Goal: Transaction & Acquisition: Download file/media

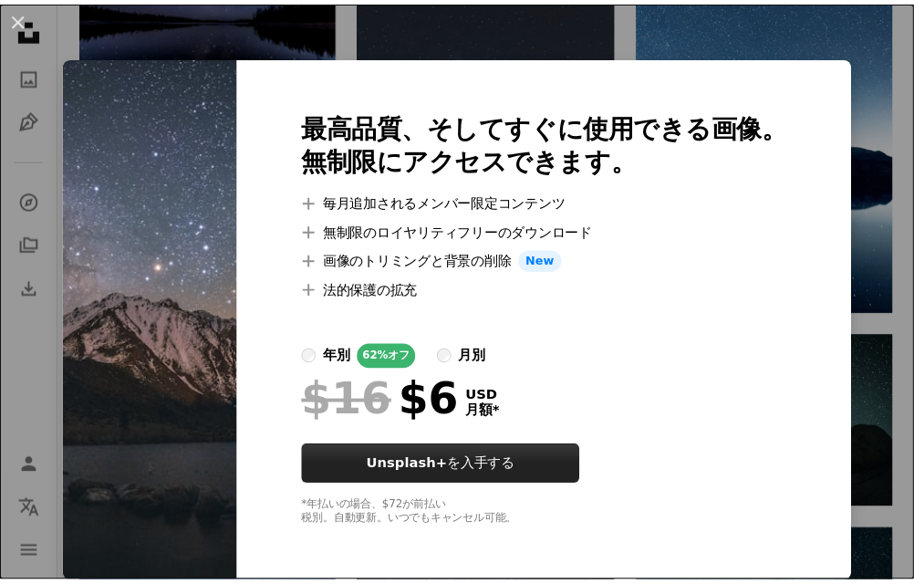
scroll to position [4, 0]
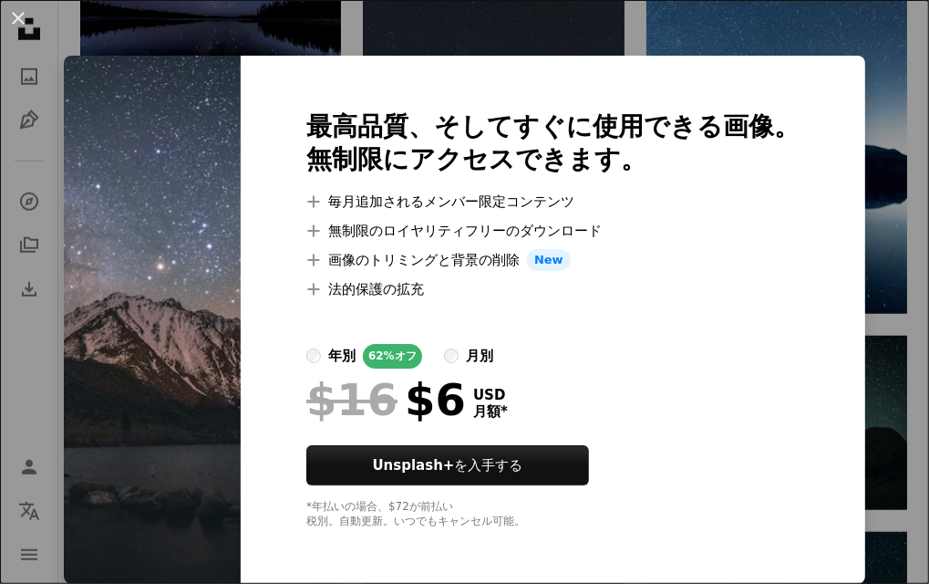
click at [802, 32] on div "An X shape 最高品質、そしてすぐに使用できる画像。 無制限にアクセスできます。 A plus sign 毎月追加されるメンバー限定コンテンツ A p…" at bounding box center [464, 292] width 929 height 584
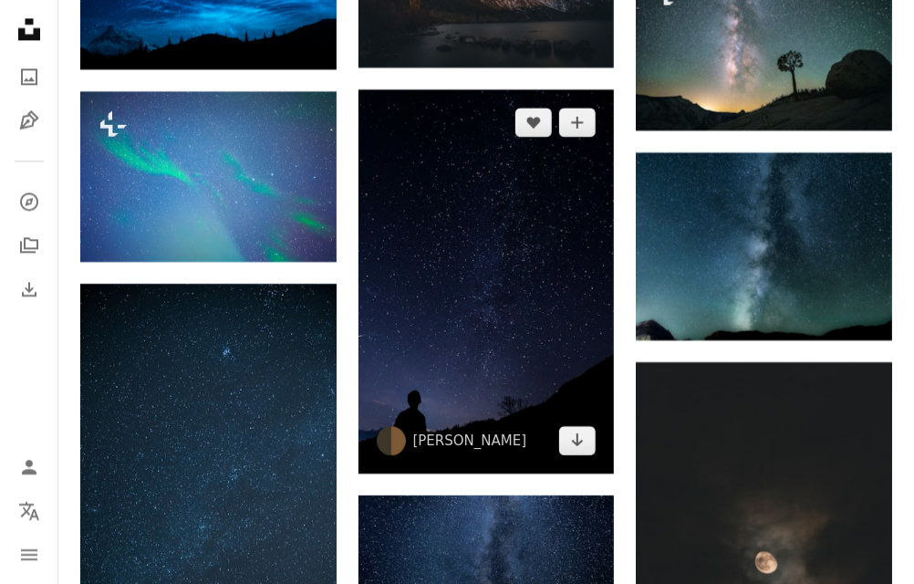
scroll to position [1519, 0]
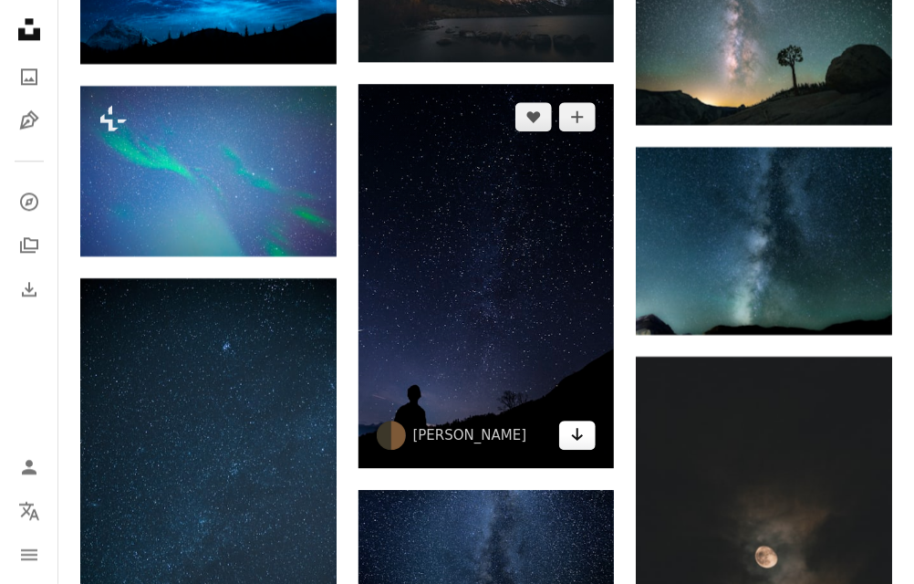
click at [569, 433] on link "Arrow pointing down" at bounding box center [577, 434] width 36 height 29
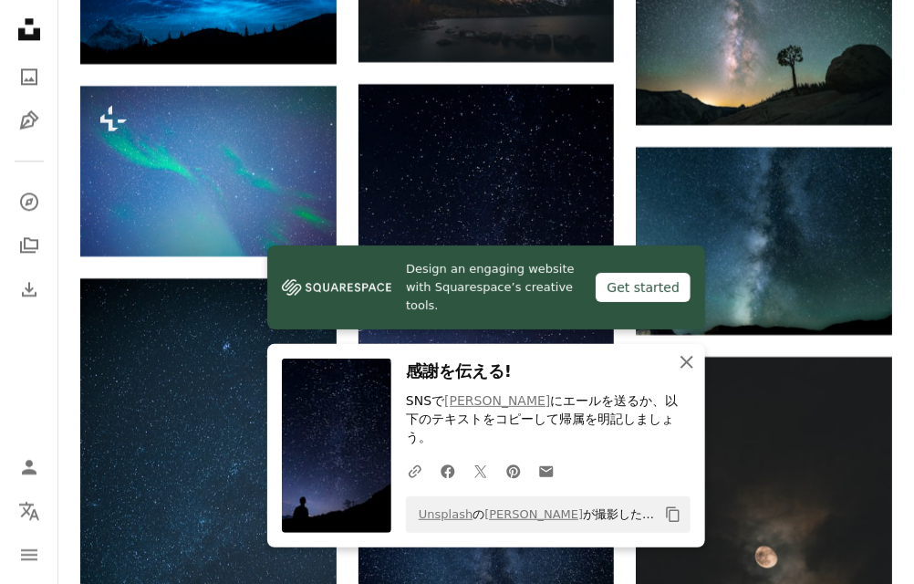
click at [689, 373] on icon "An X shape" at bounding box center [687, 362] width 22 height 22
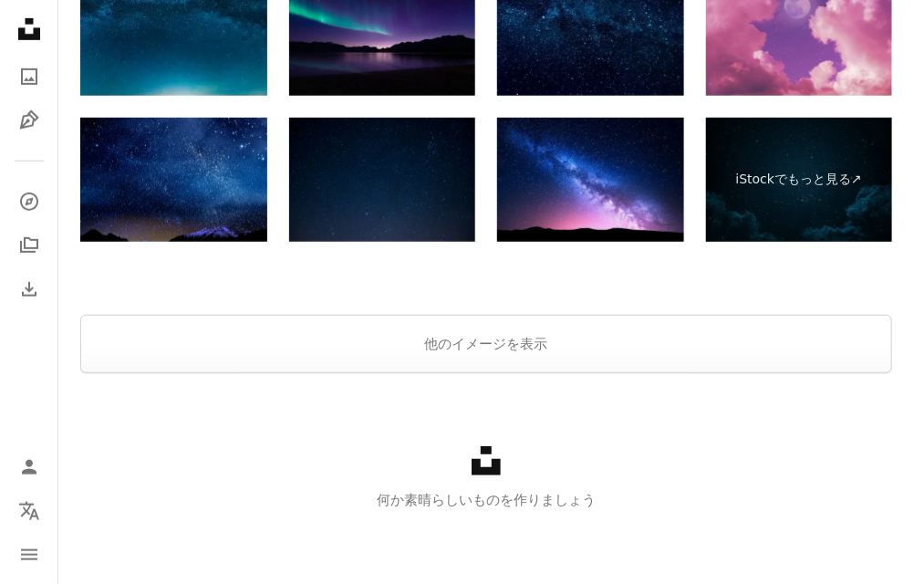
scroll to position [2613, 0]
click at [523, 356] on button "他のイメージを表示" at bounding box center [485, 344] width 811 height 58
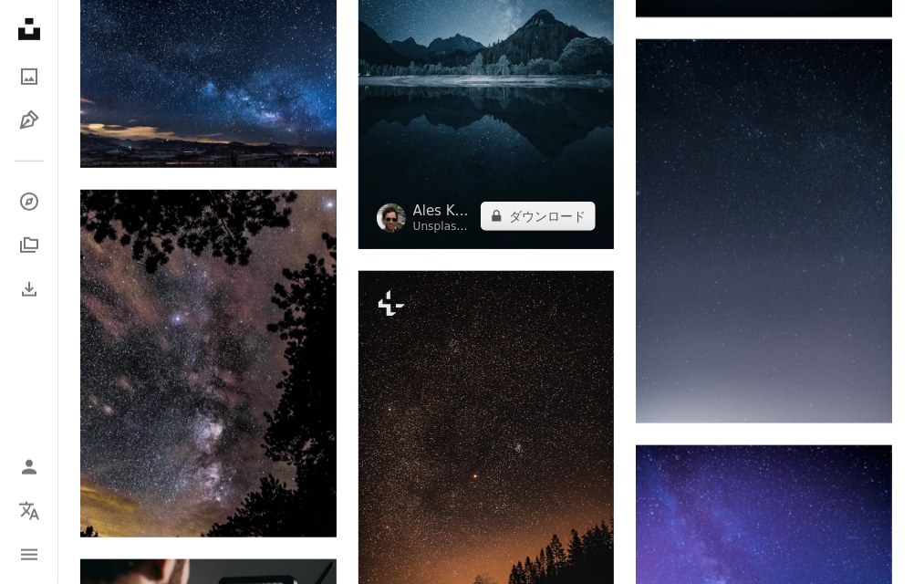
scroll to position [2137, 0]
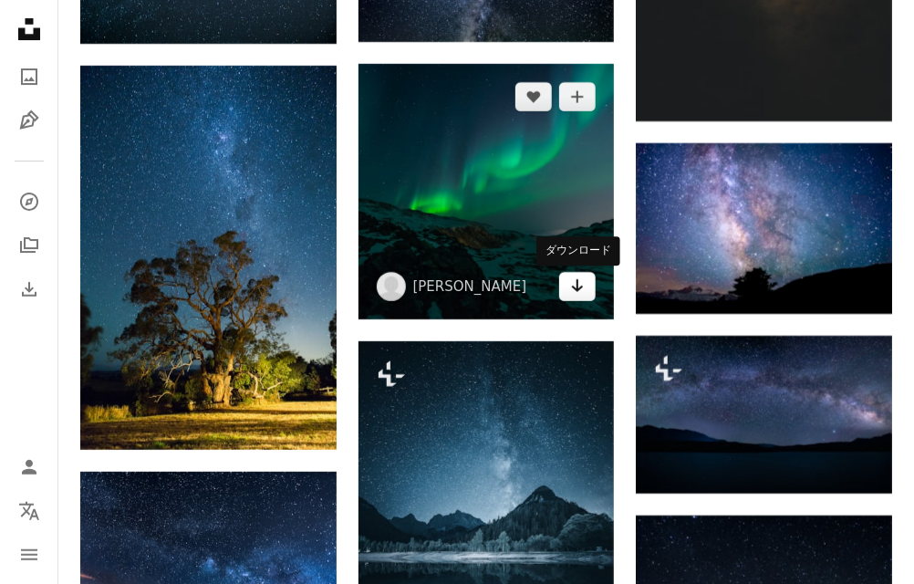
click at [567, 291] on link "Arrow pointing down" at bounding box center [577, 286] width 36 height 29
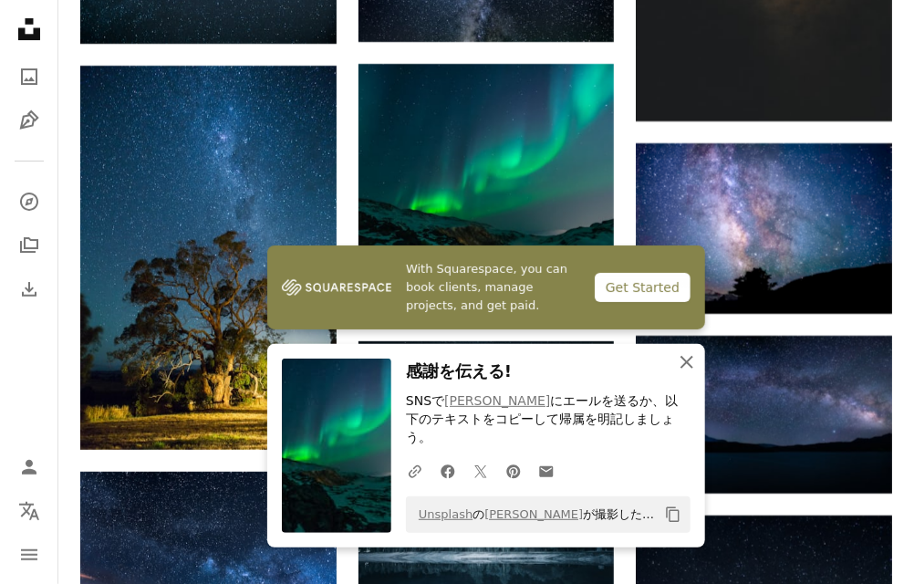
click at [678, 373] on icon "An X shape" at bounding box center [687, 362] width 22 height 22
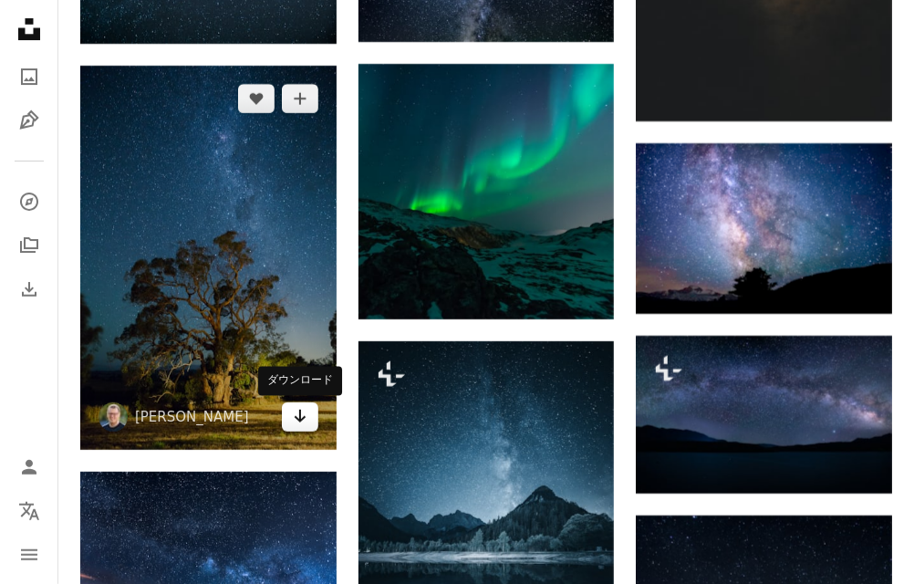
click at [306, 422] on icon "Arrow pointing down" at bounding box center [300, 416] width 15 height 22
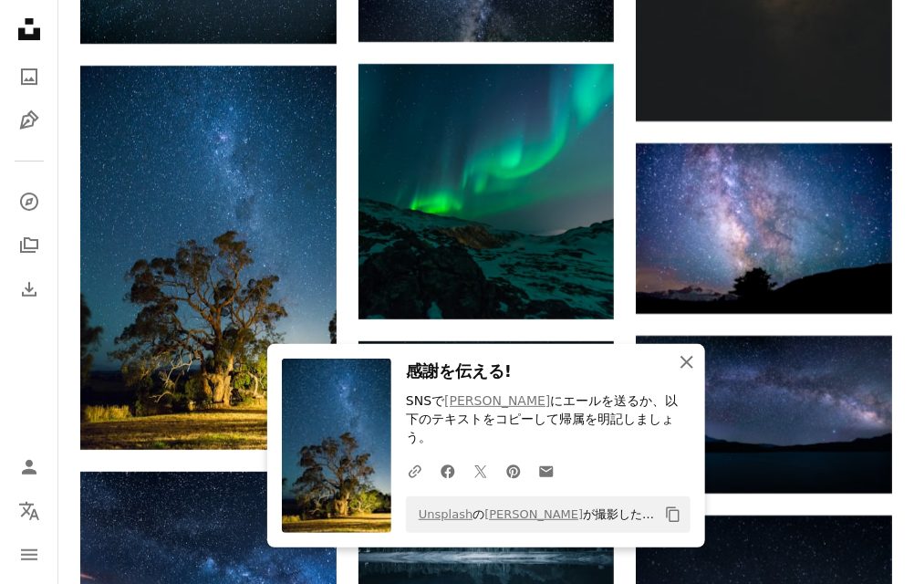
click at [688, 368] on icon "button" at bounding box center [686, 362] width 13 height 13
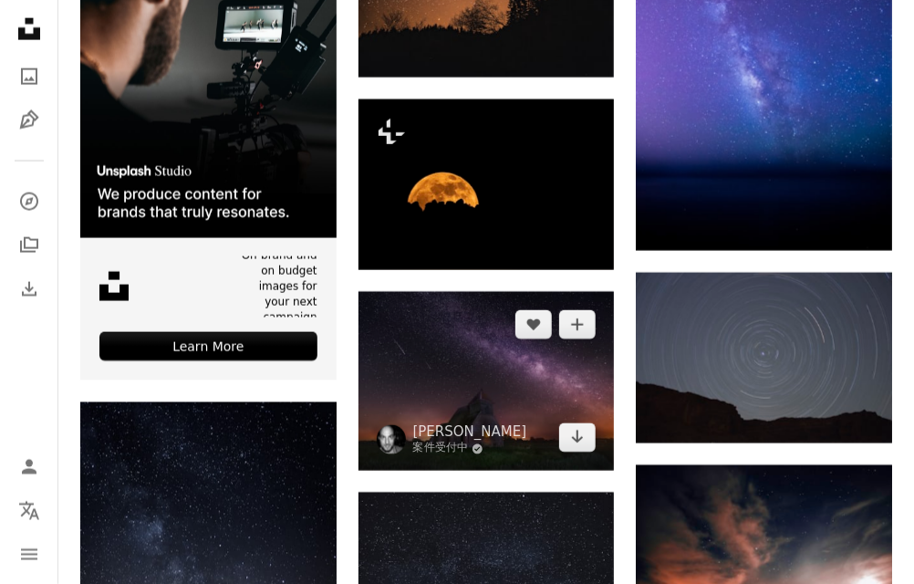
scroll to position [3231, 0]
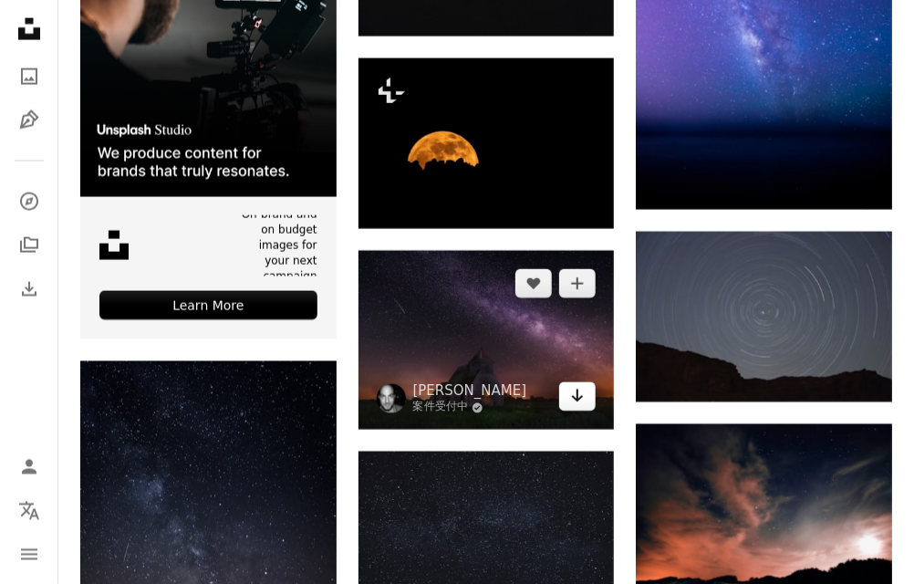
click at [581, 408] on link "Arrow pointing down" at bounding box center [577, 396] width 36 height 29
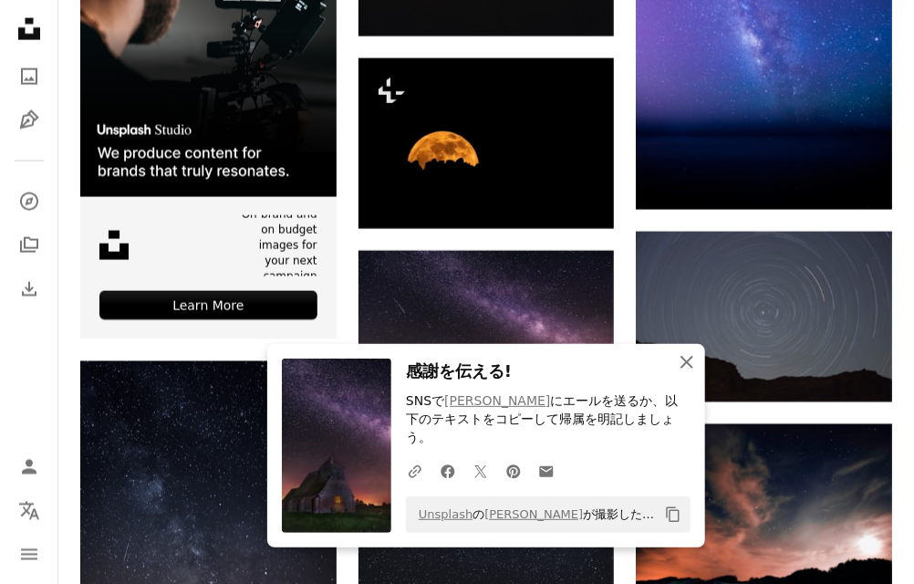
click at [684, 368] on icon "button" at bounding box center [686, 362] width 13 height 13
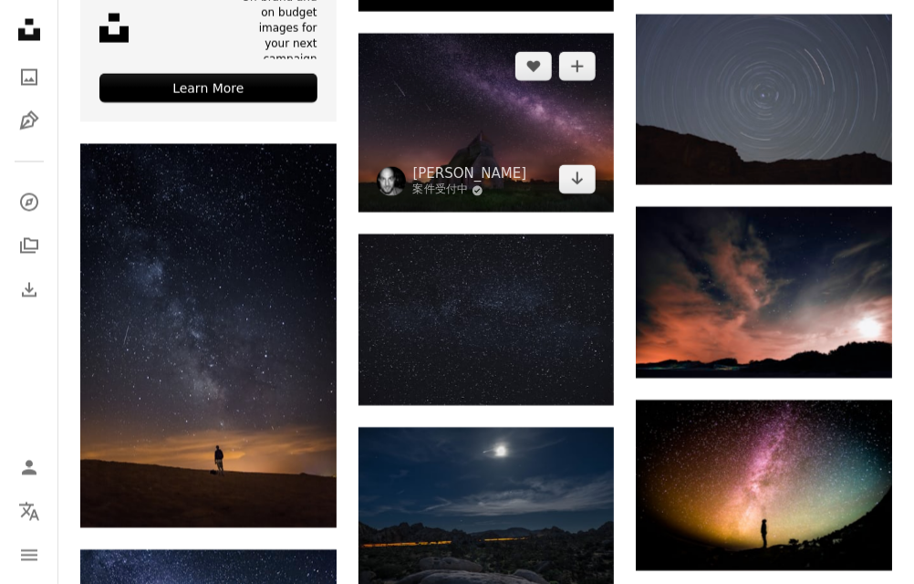
scroll to position [3476, 0]
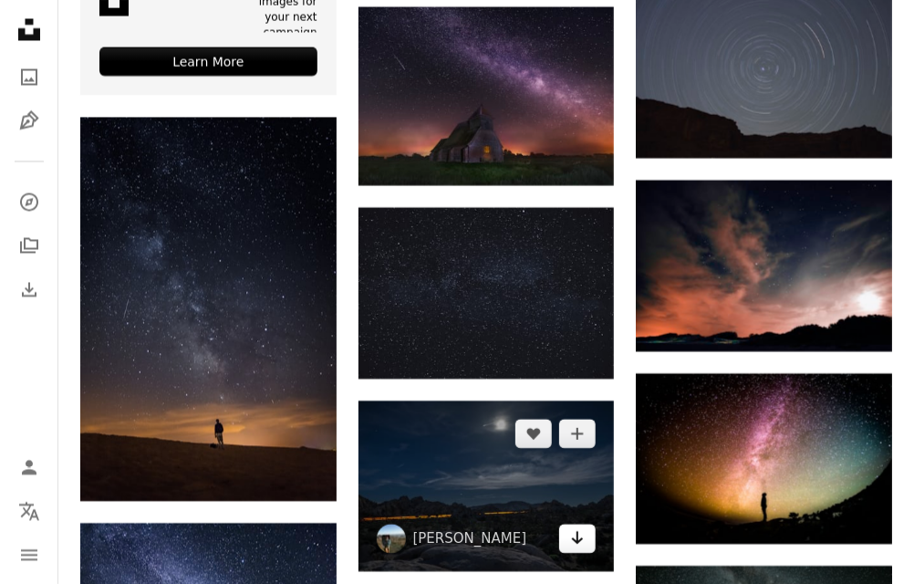
click at [581, 538] on icon "Arrow pointing down" at bounding box center [577, 537] width 15 height 22
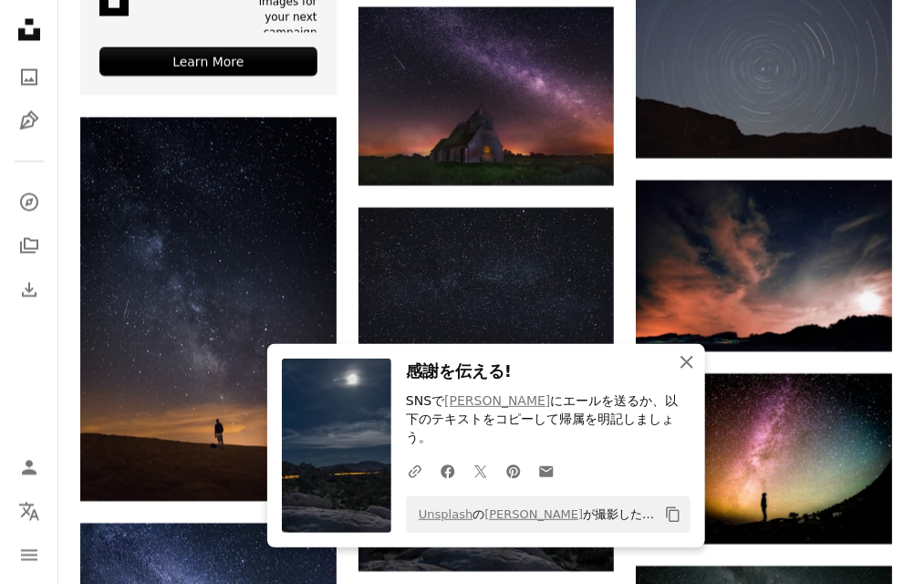
click at [679, 360] on icon "An X shape" at bounding box center [687, 362] width 22 height 22
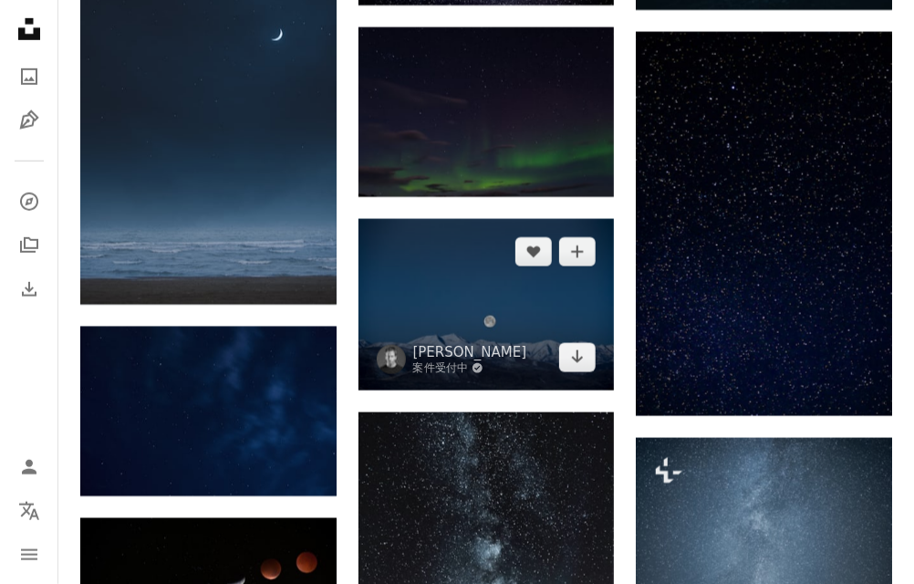
scroll to position [4995, 0]
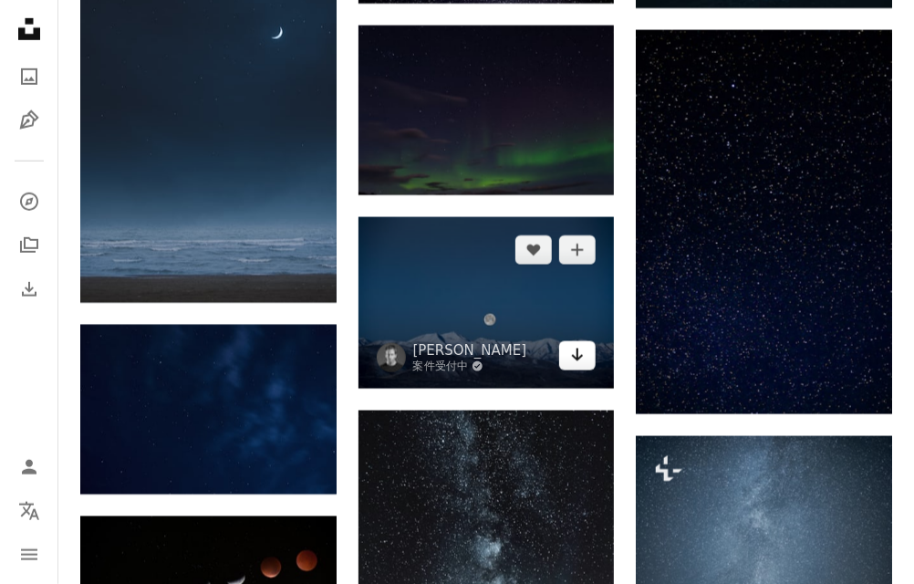
click at [580, 358] on icon "ダウンロード" at bounding box center [578, 354] width 12 height 13
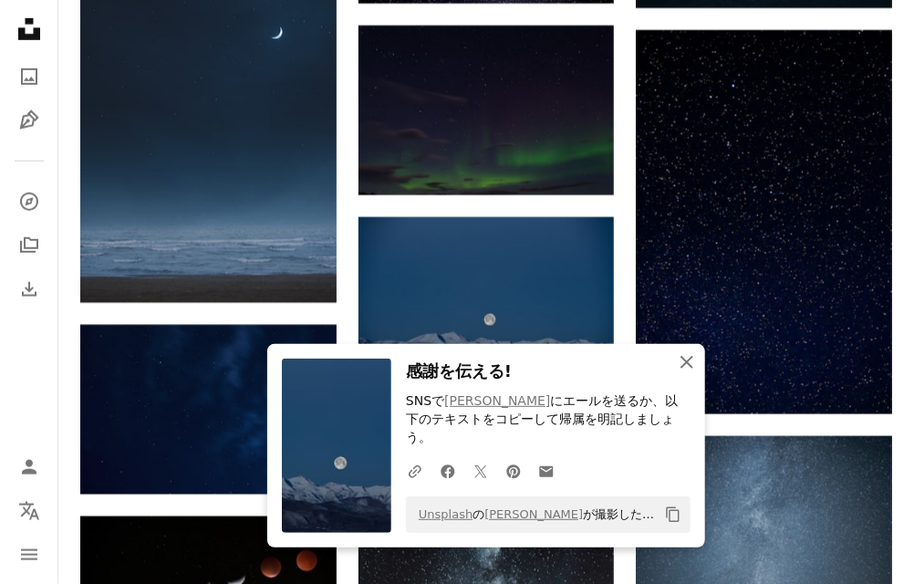
click at [685, 368] on icon "button" at bounding box center [686, 362] width 13 height 13
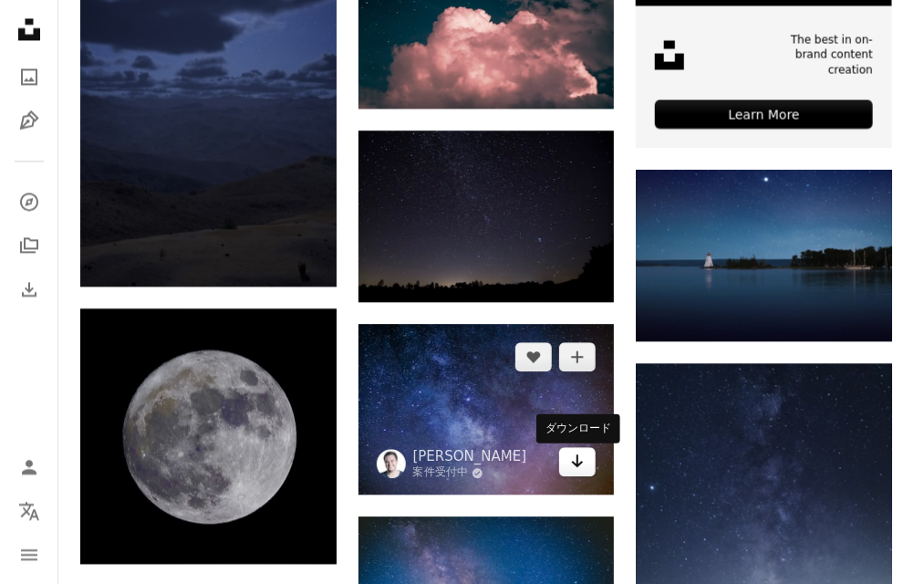
scroll to position [6029, 0]
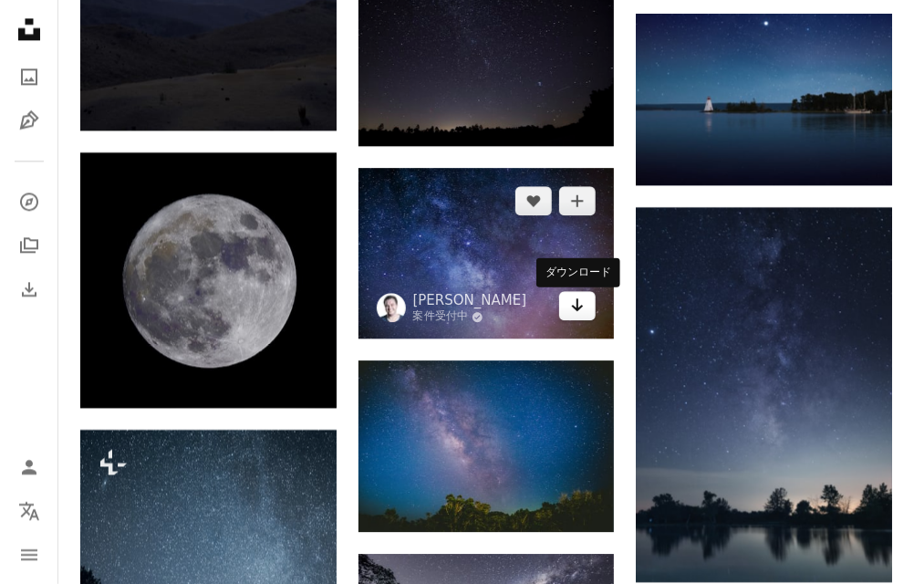
click at [586, 315] on link "Arrow pointing down" at bounding box center [577, 305] width 36 height 29
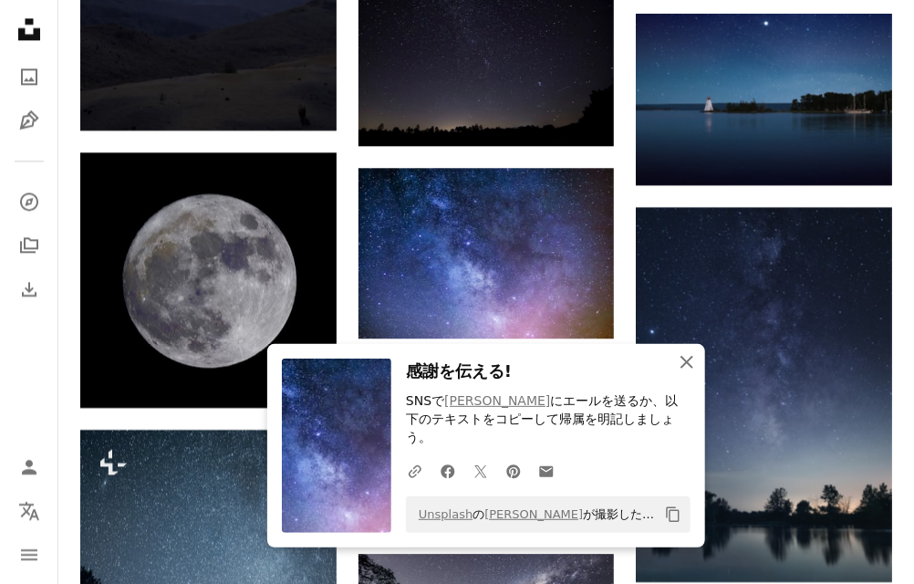
click at [682, 373] on icon "An X shape" at bounding box center [687, 362] width 22 height 22
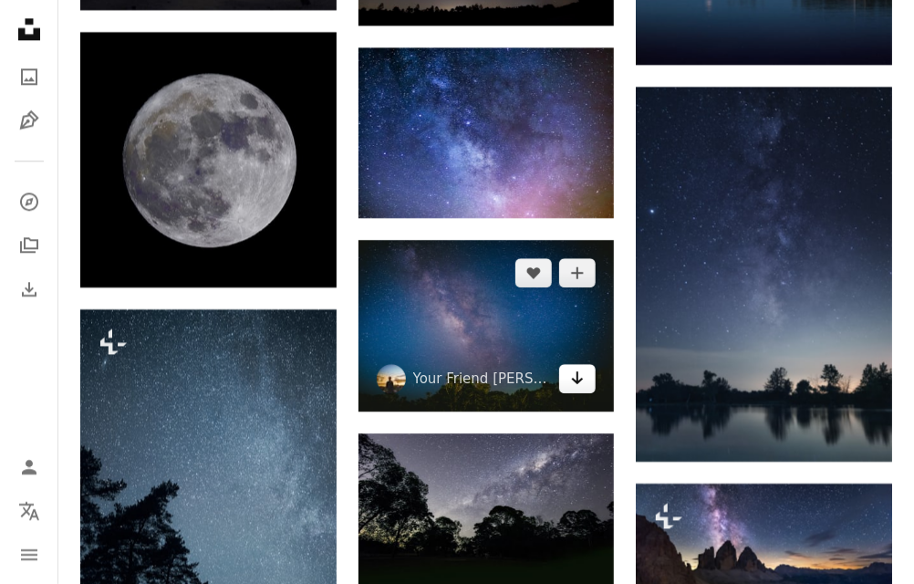
scroll to position [6149, 0]
click at [576, 382] on icon "ダウンロード" at bounding box center [578, 377] width 12 height 13
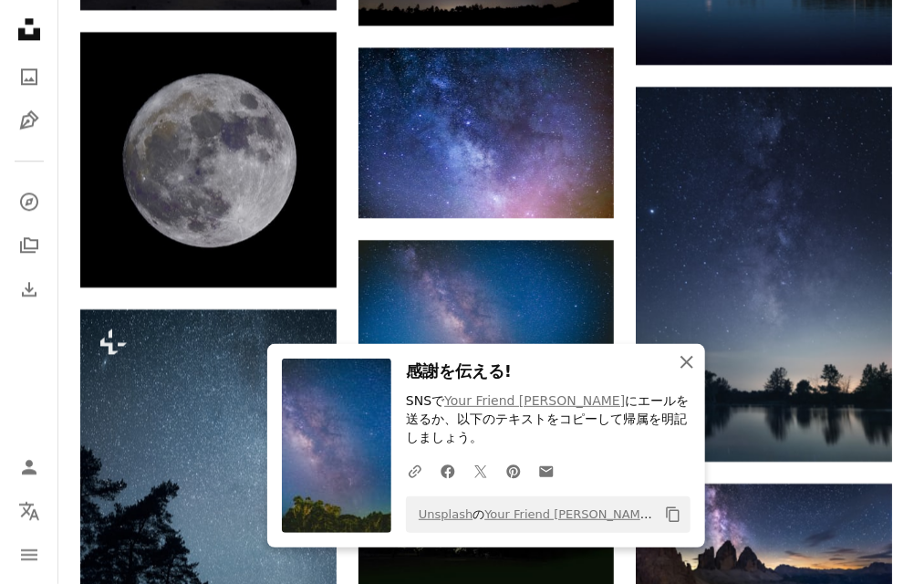
click at [682, 362] on icon "An X shape" at bounding box center [687, 362] width 22 height 22
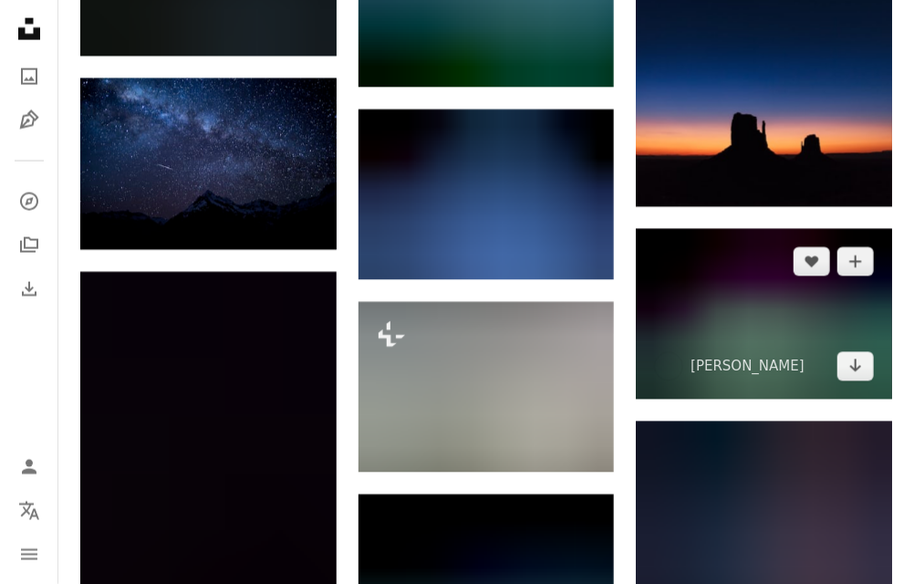
scroll to position [7852, 0]
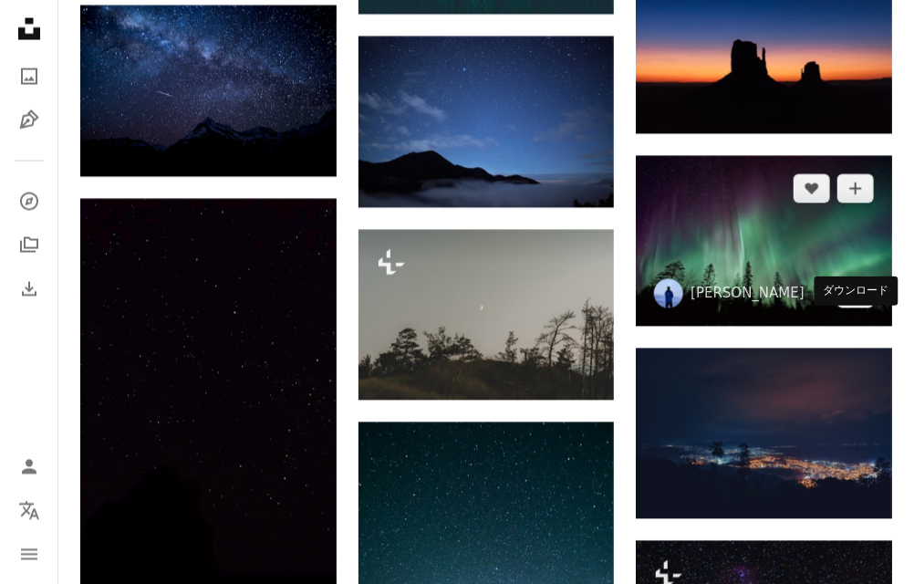
click at [857, 304] on icon "Arrow pointing down" at bounding box center [855, 293] width 15 height 22
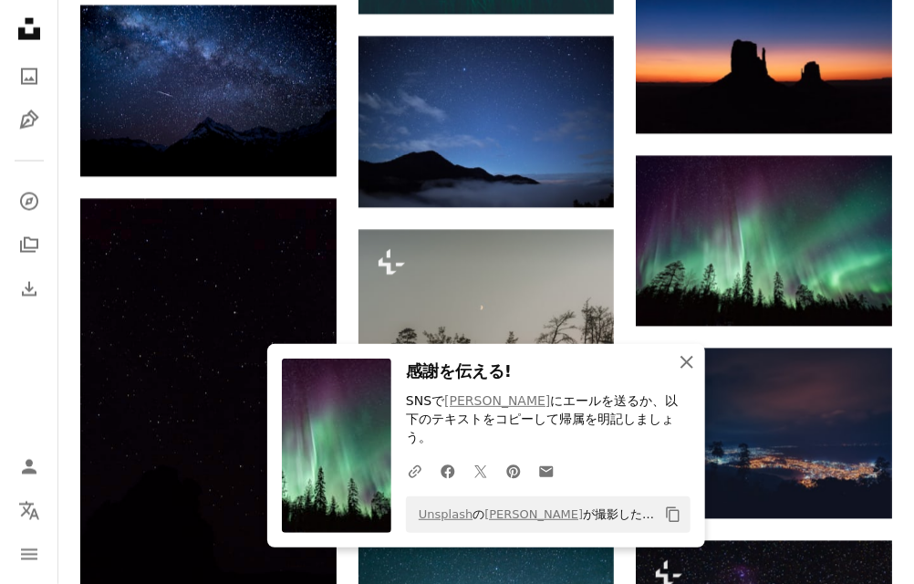
click at [694, 373] on icon "An X shape" at bounding box center [687, 362] width 22 height 22
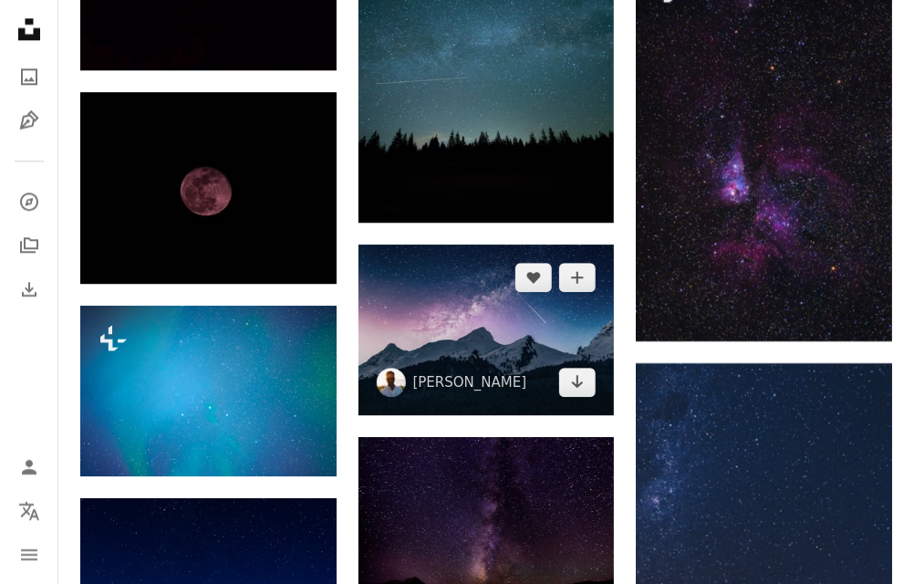
scroll to position [8459, 0]
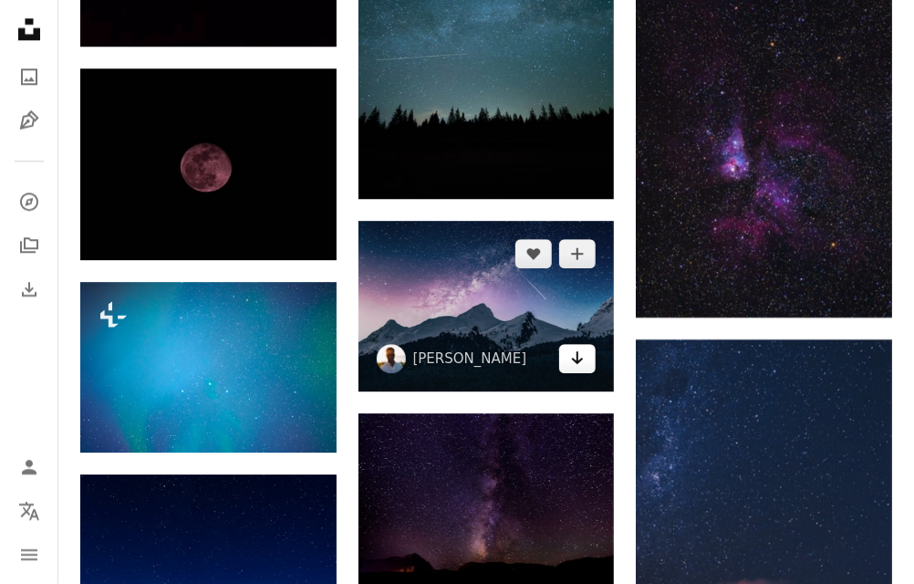
click at [583, 373] on link "Arrow pointing down" at bounding box center [577, 358] width 36 height 29
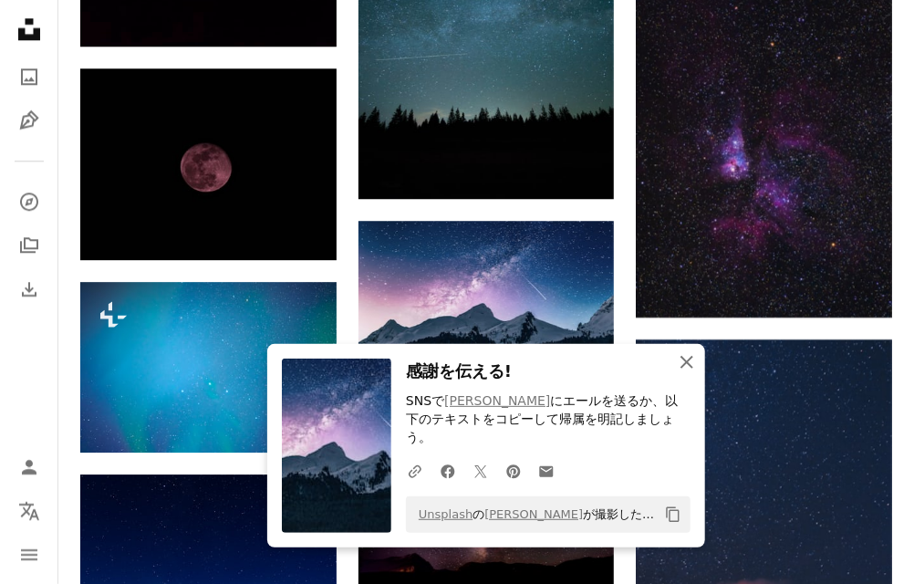
click at [682, 373] on icon "An X shape" at bounding box center [687, 362] width 22 height 22
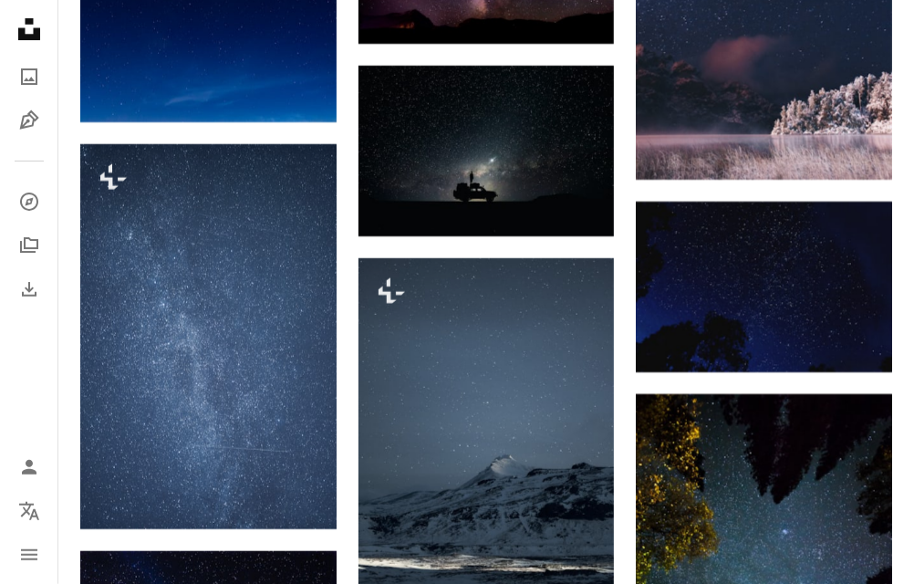
scroll to position [9006, 0]
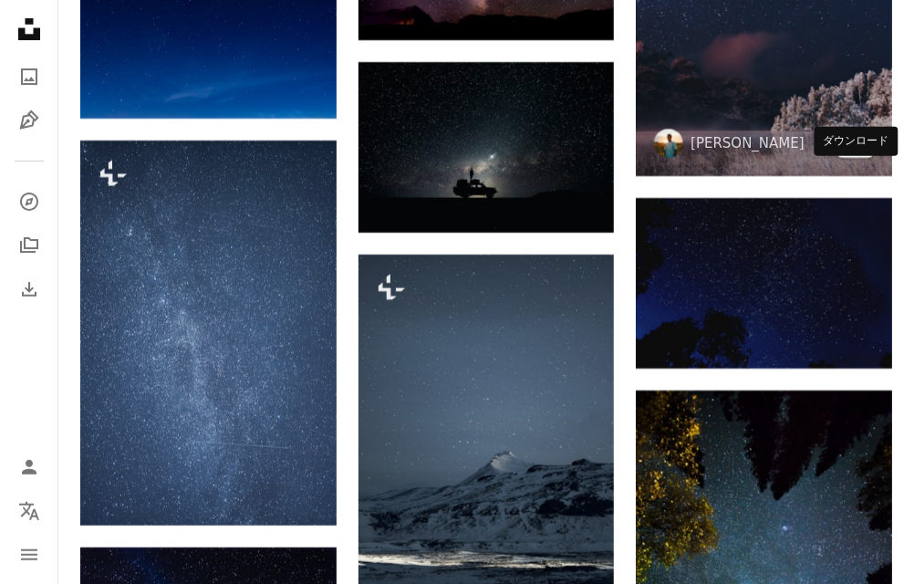
click at [858, 153] on icon "Arrow pointing down" at bounding box center [855, 142] width 15 height 22
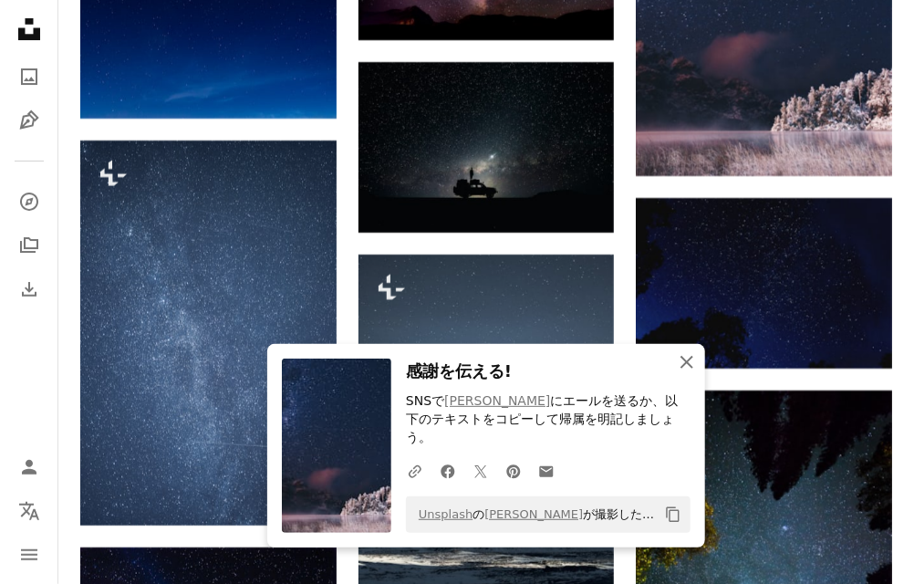
click at [689, 368] on icon "button" at bounding box center [686, 362] width 13 height 13
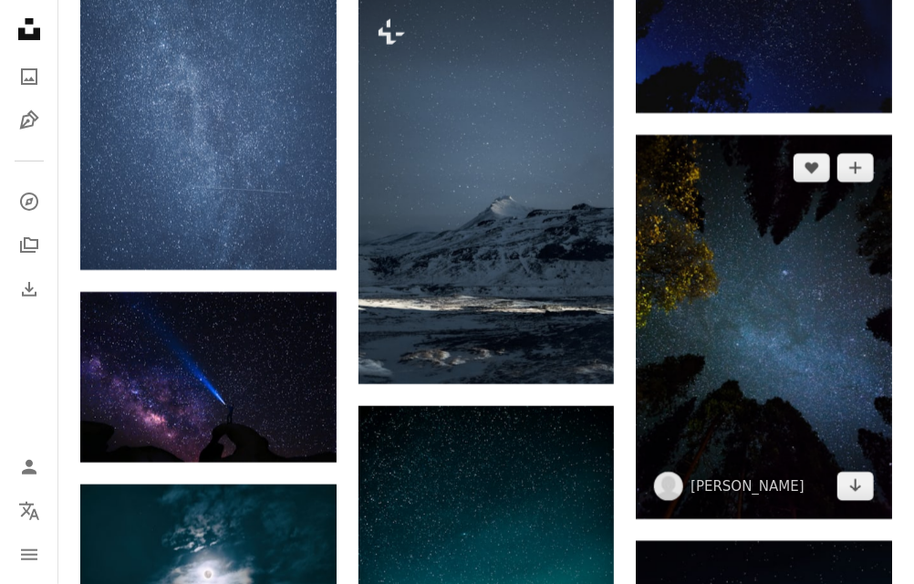
scroll to position [9371, 0]
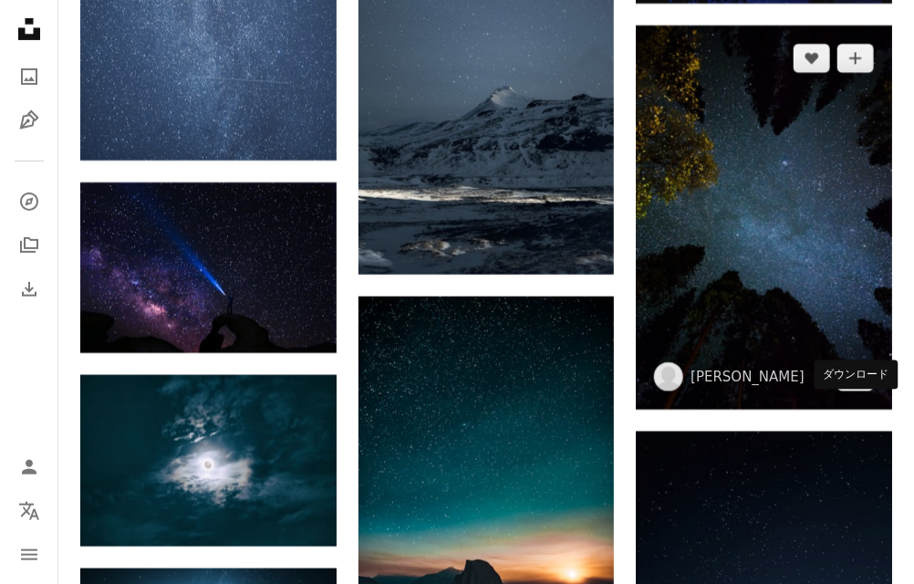
click at [845, 391] on link "Arrow pointing down" at bounding box center [855, 376] width 36 height 29
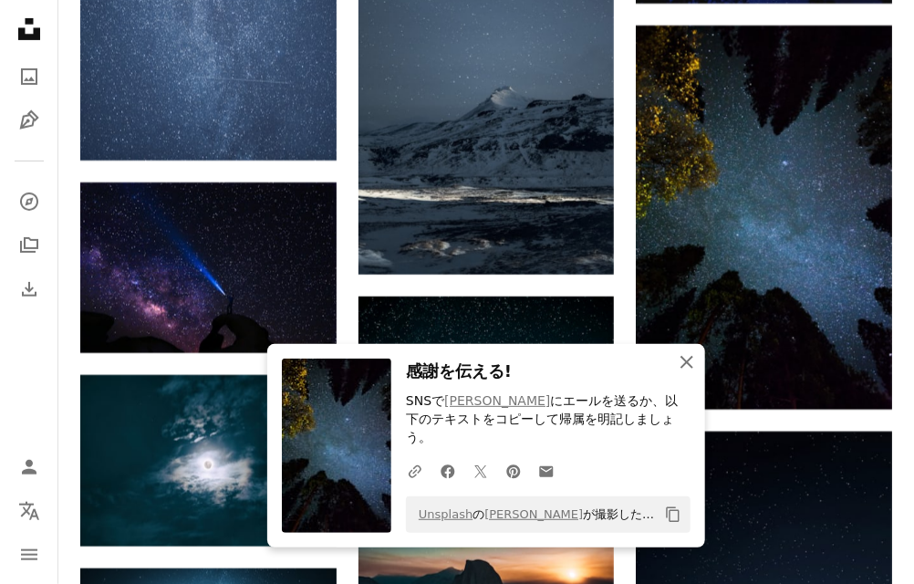
click at [686, 373] on icon "An X shape" at bounding box center [687, 362] width 22 height 22
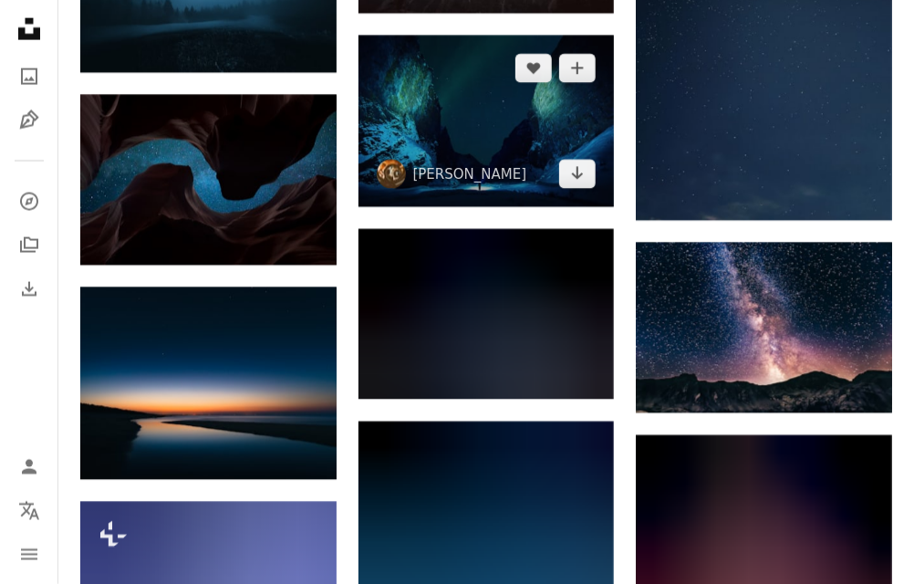
scroll to position [10040, 0]
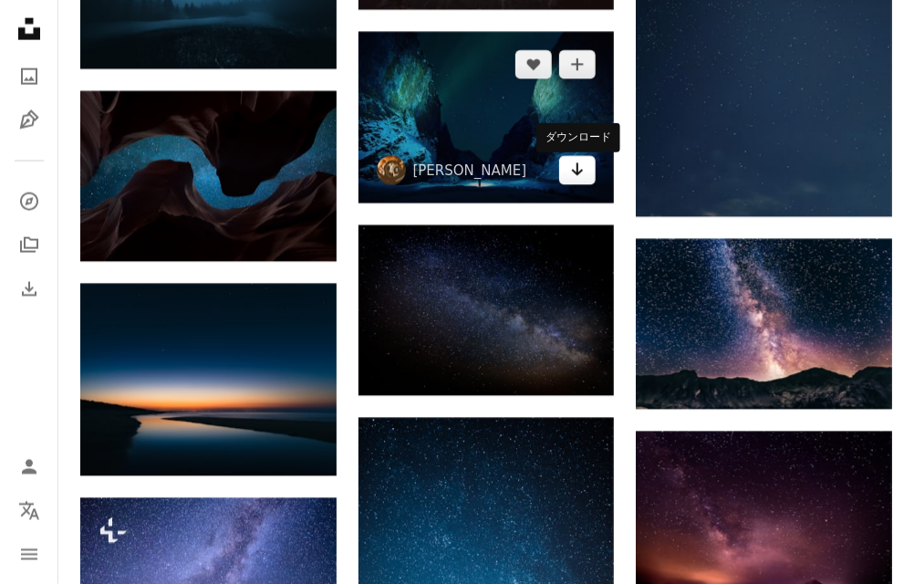
click at [571, 177] on icon "Arrow pointing down" at bounding box center [577, 170] width 15 height 22
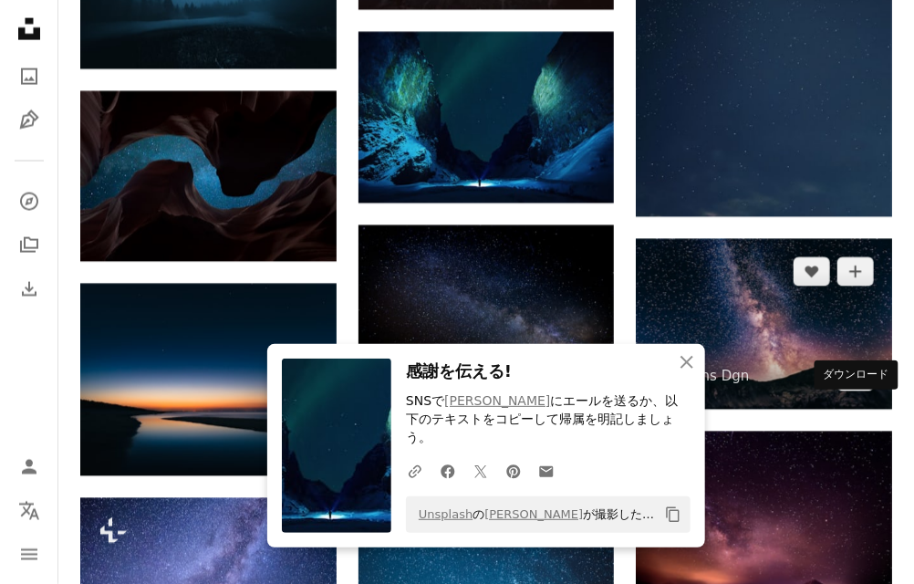
click at [846, 391] on link "Arrow pointing down" at bounding box center [855, 376] width 36 height 29
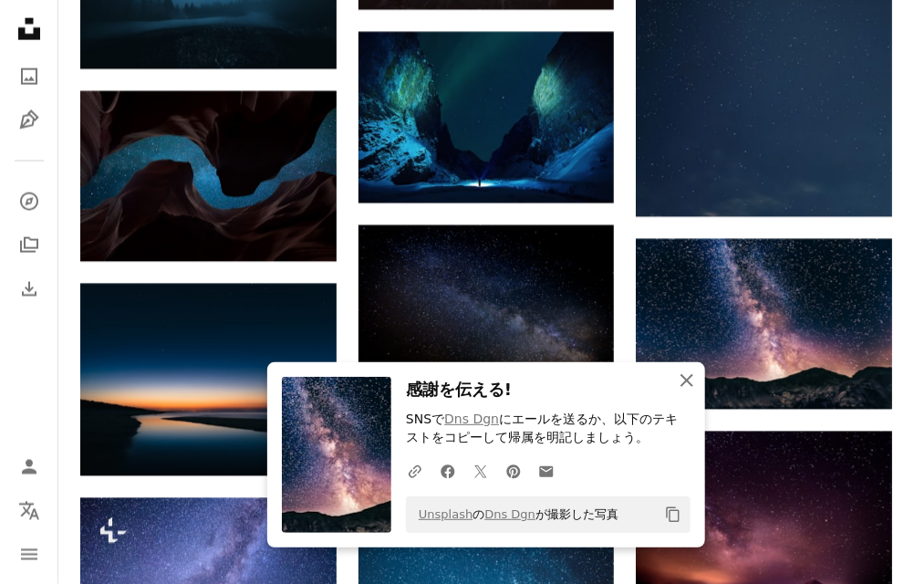
click at [679, 379] on icon "An X shape" at bounding box center [687, 380] width 22 height 22
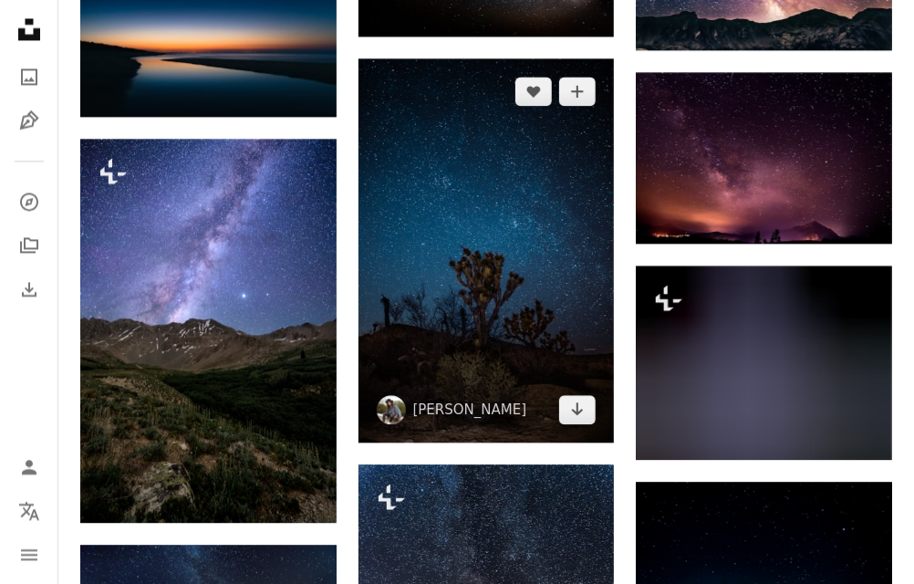
scroll to position [10405, 0]
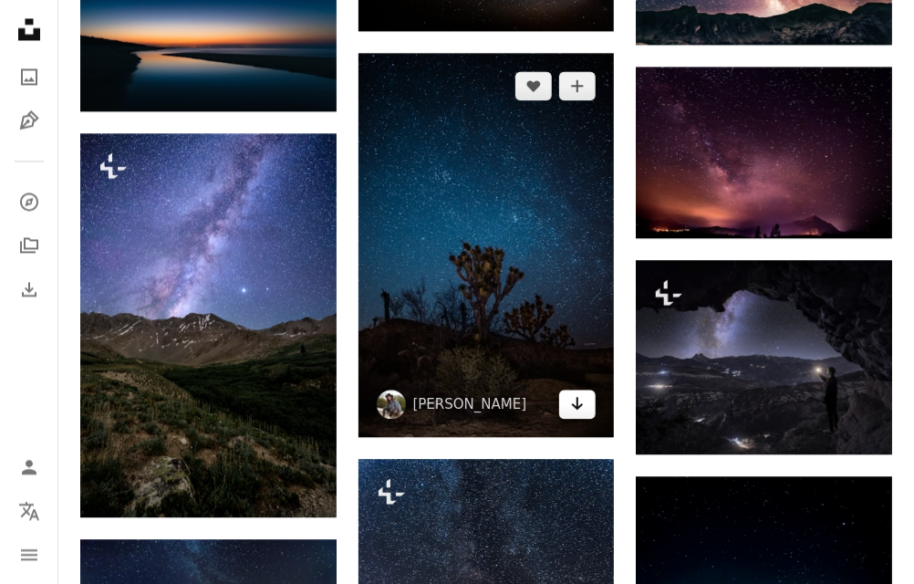
click at [570, 400] on link "Arrow pointing down" at bounding box center [577, 403] width 36 height 29
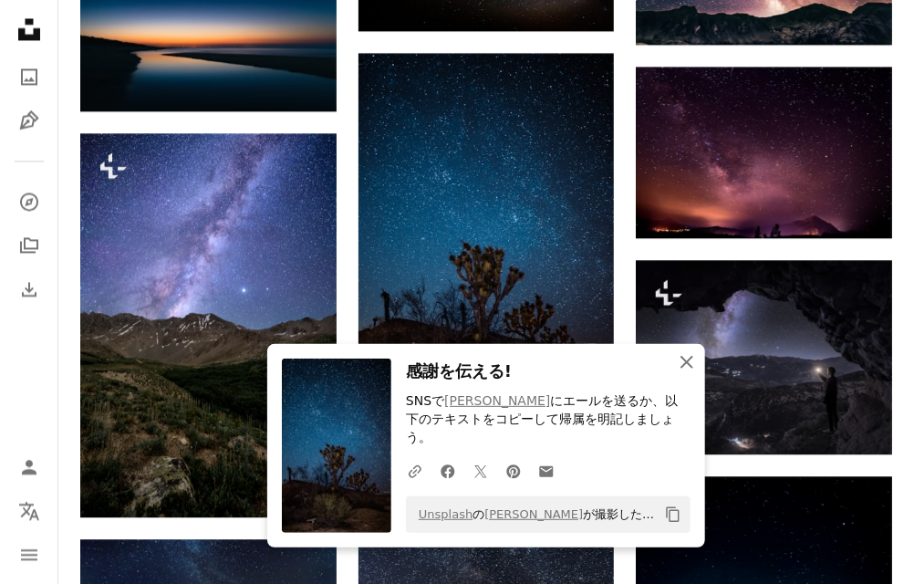
click at [682, 373] on icon "An X shape" at bounding box center [687, 362] width 22 height 22
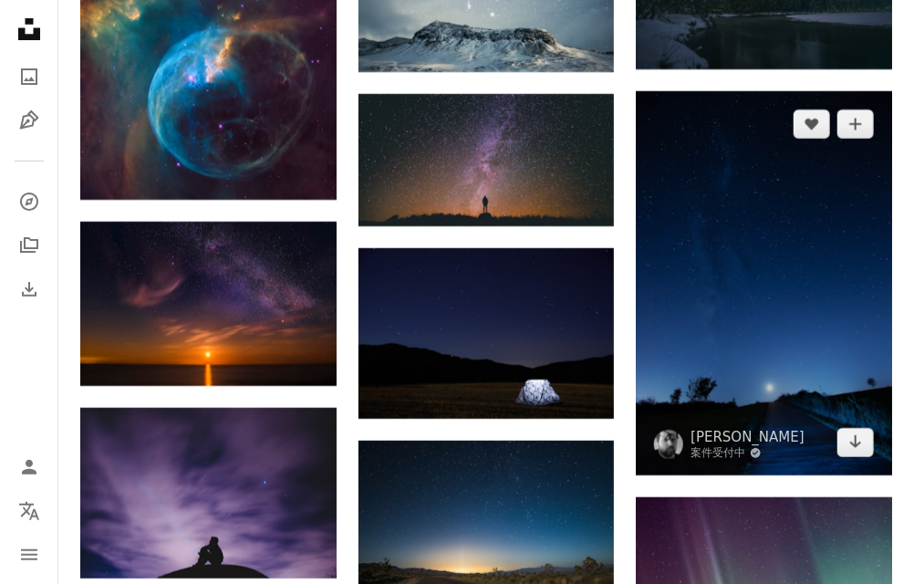
scroll to position [11377, 0]
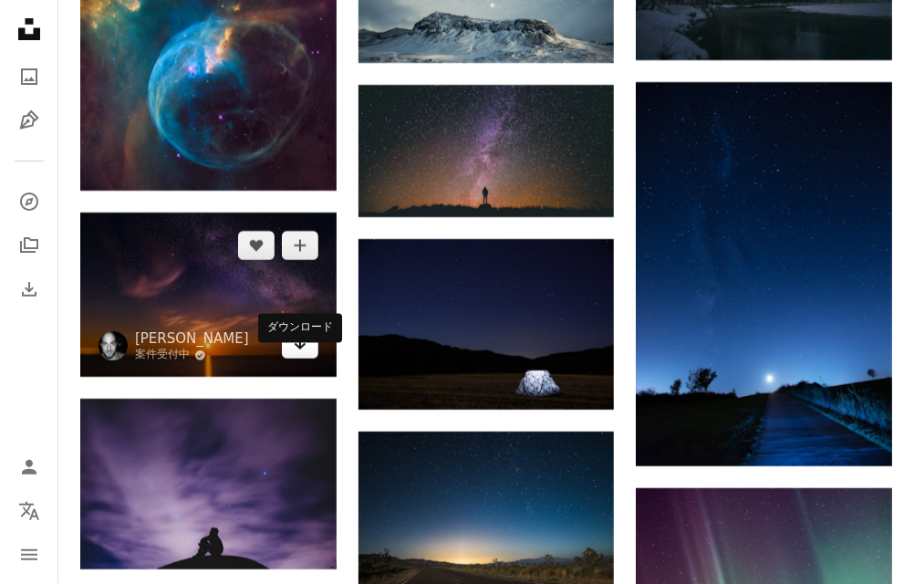
click at [293, 354] on icon "Arrow pointing down" at bounding box center [300, 343] width 15 height 22
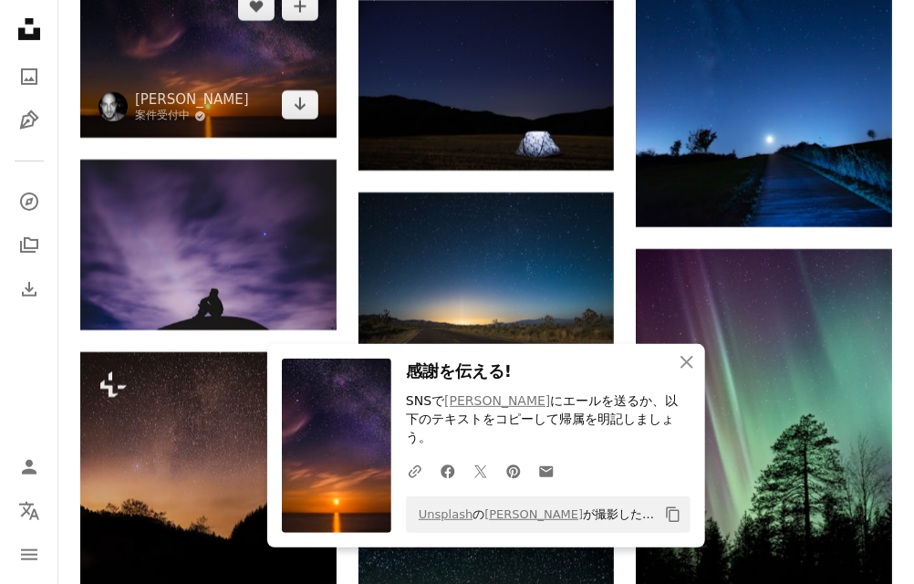
scroll to position [11619, 0]
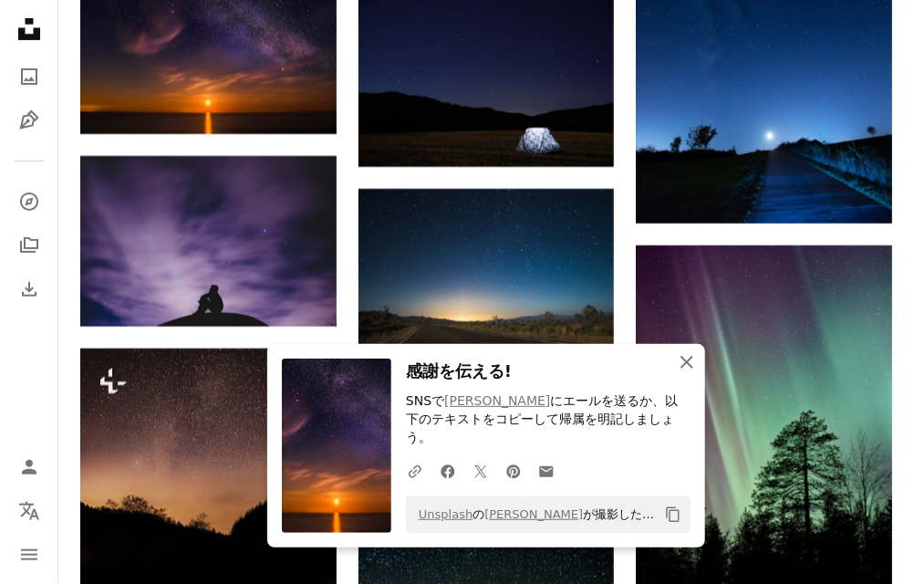
click at [686, 368] on icon "button" at bounding box center [686, 362] width 13 height 13
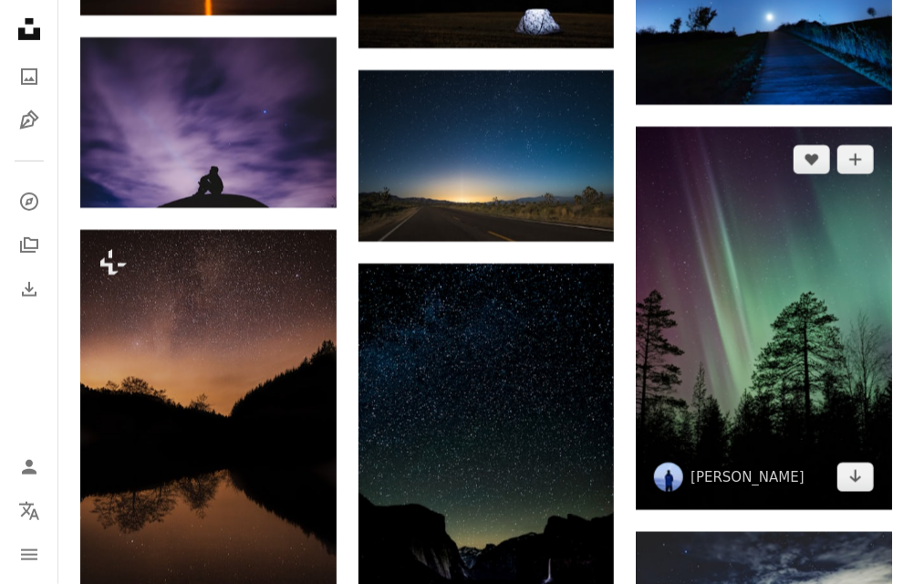
scroll to position [11742, 0]
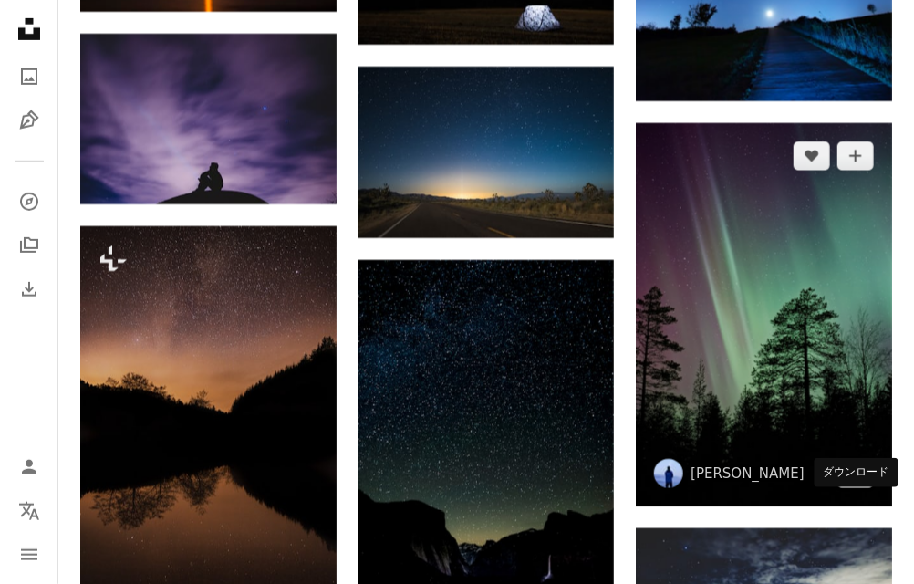
click at [861, 483] on icon "Arrow pointing down" at bounding box center [855, 472] width 15 height 22
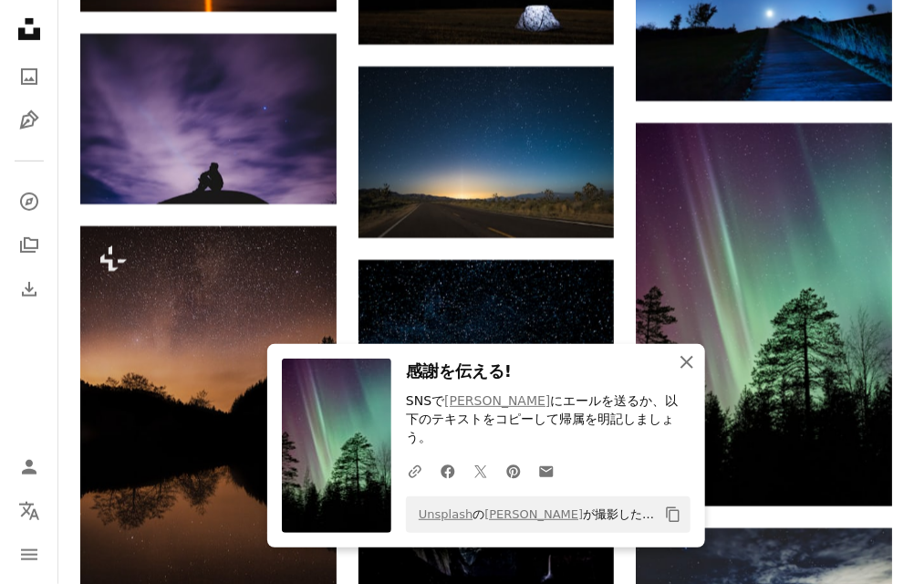
click at [678, 373] on icon "An X shape" at bounding box center [687, 362] width 22 height 22
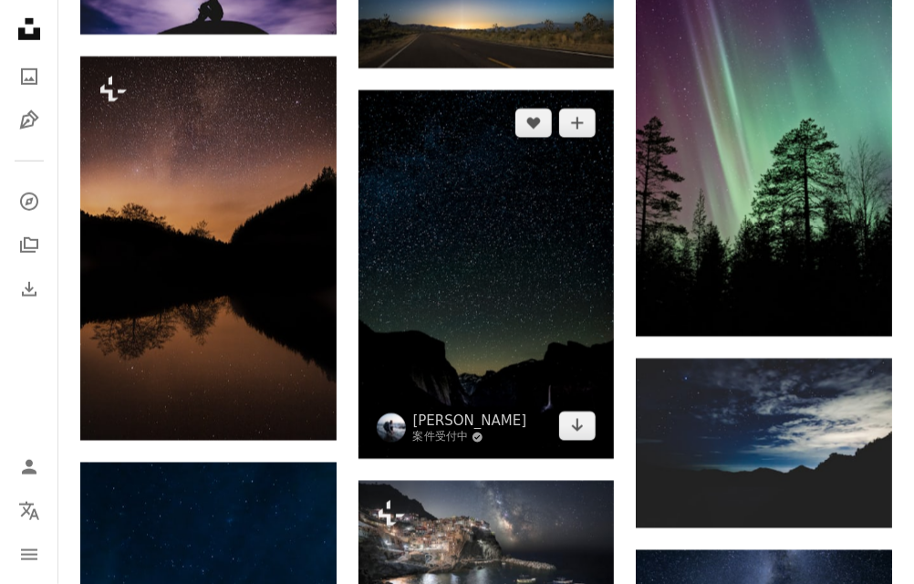
scroll to position [11924, 0]
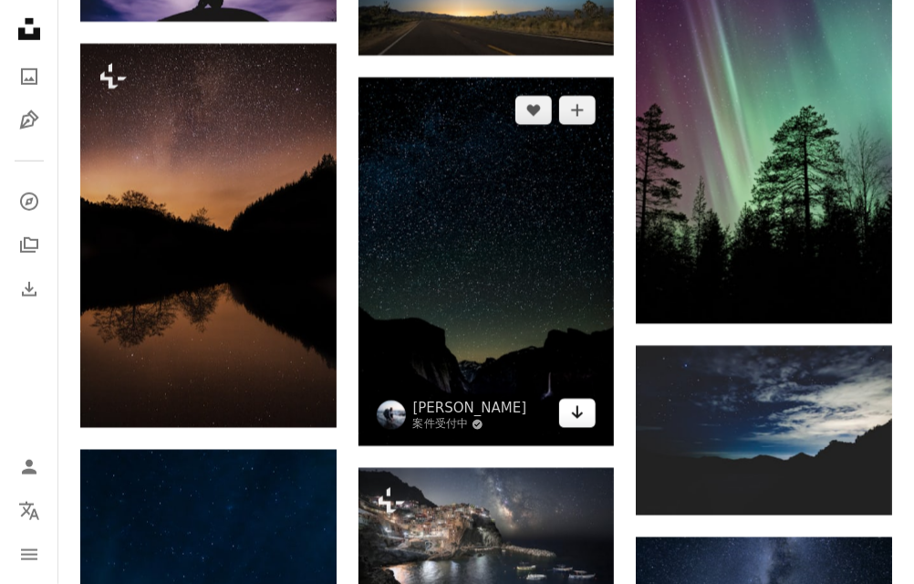
click at [576, 414] on icon "ダウンロード" at bounding box center [578, 412] width 12 height 13
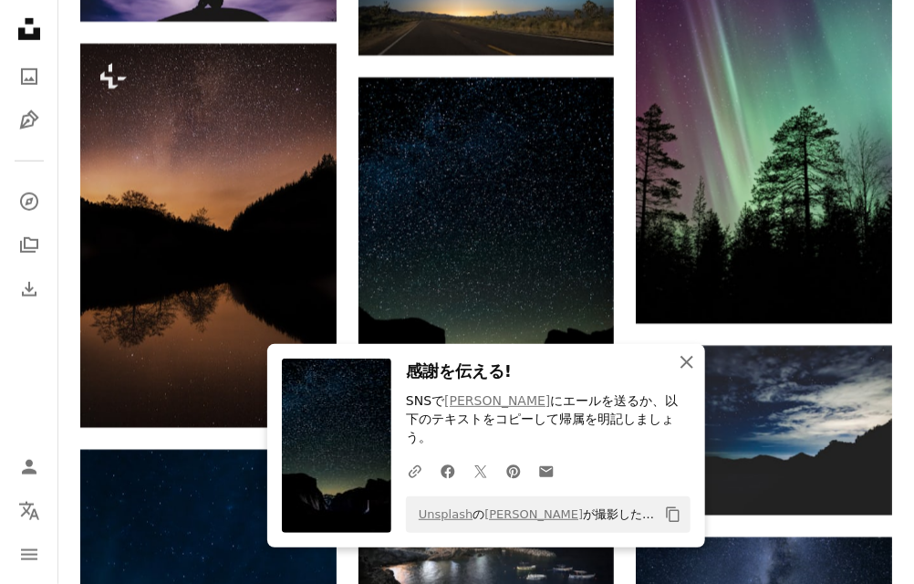
click at [683, 373] on icon "An X shape" at bounding box center [687, 362] width 22 height 22
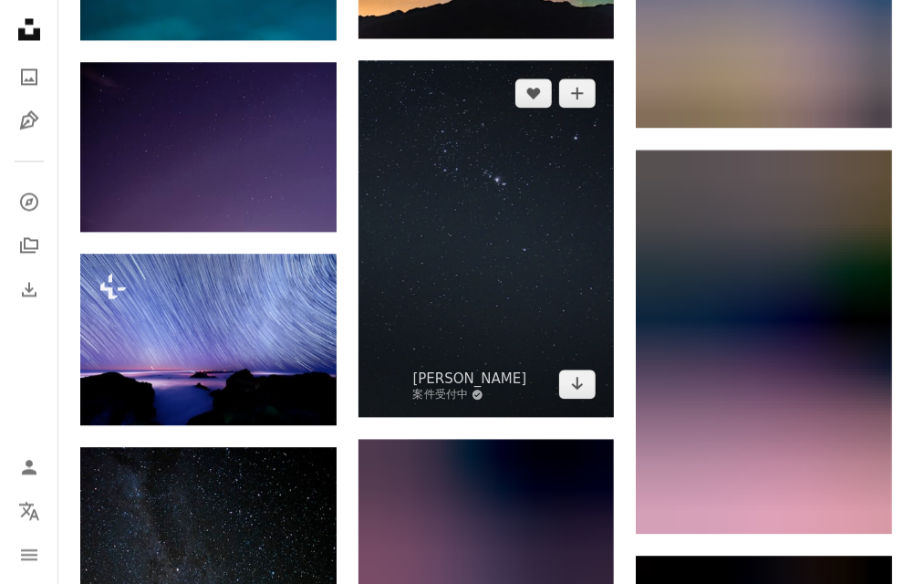
scroll to position [12836, 0]
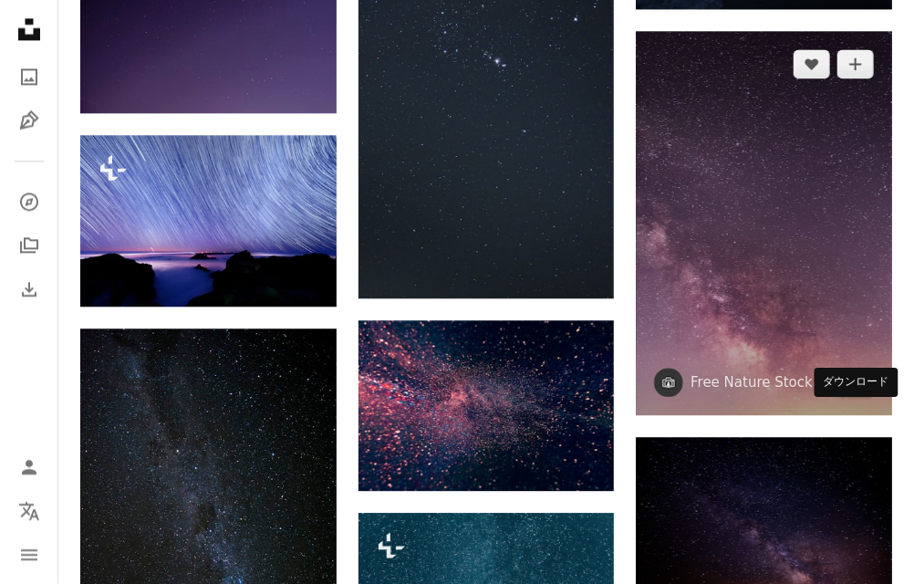
click at [850, 392] on icon "Arrow pointing down" at bounding box center [855, 381] width 15 height 22
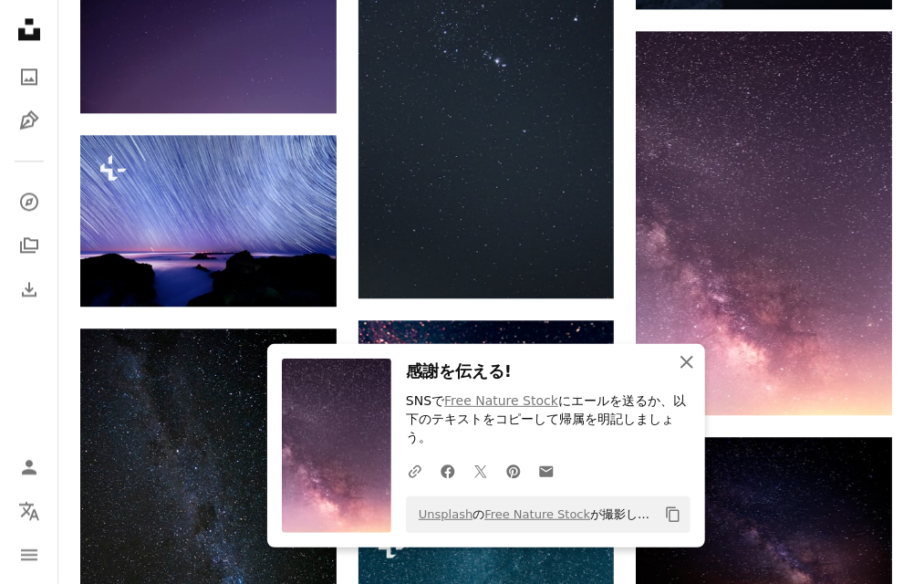
click at [689, 362] on icon "An X shape" at bounding box center [687, 362] width 22 height 22
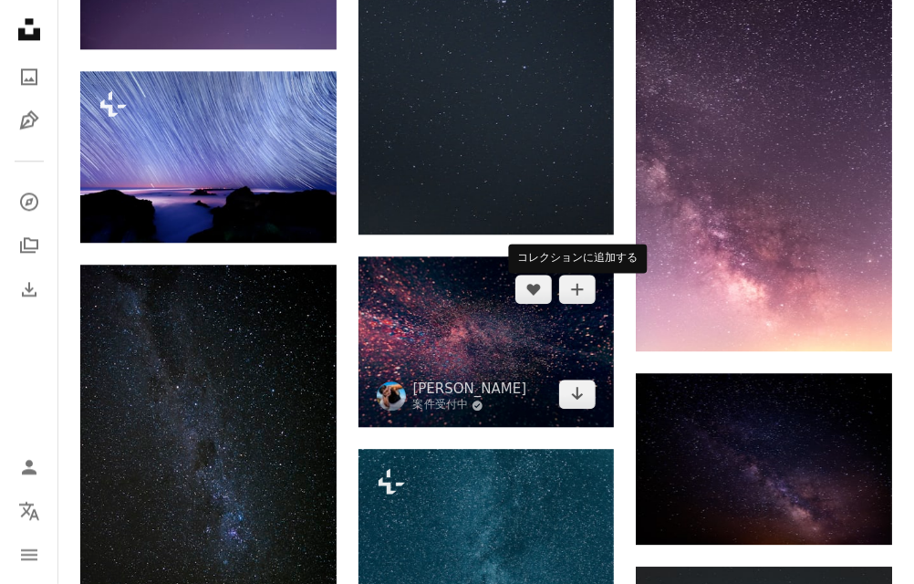
scroll to position [13078, 0]
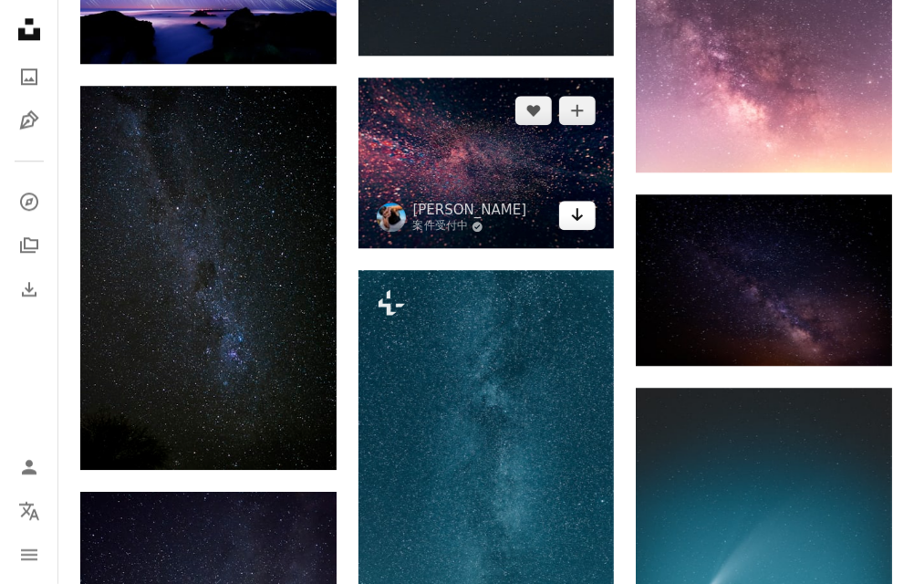
click at [578, 225] on icon "Arrow pointing down" at bounding box center [577, 214] width 15 height 22
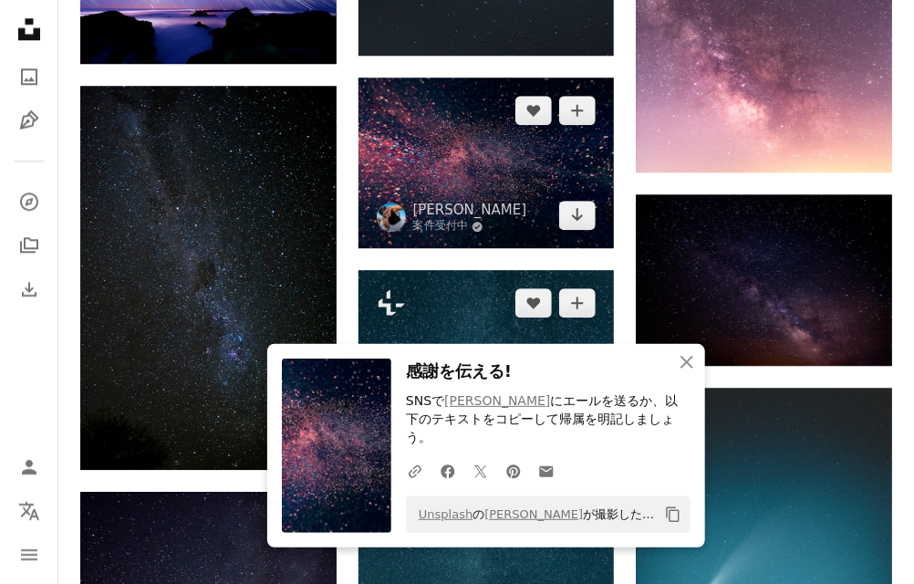
scroll to position [13140, 0]
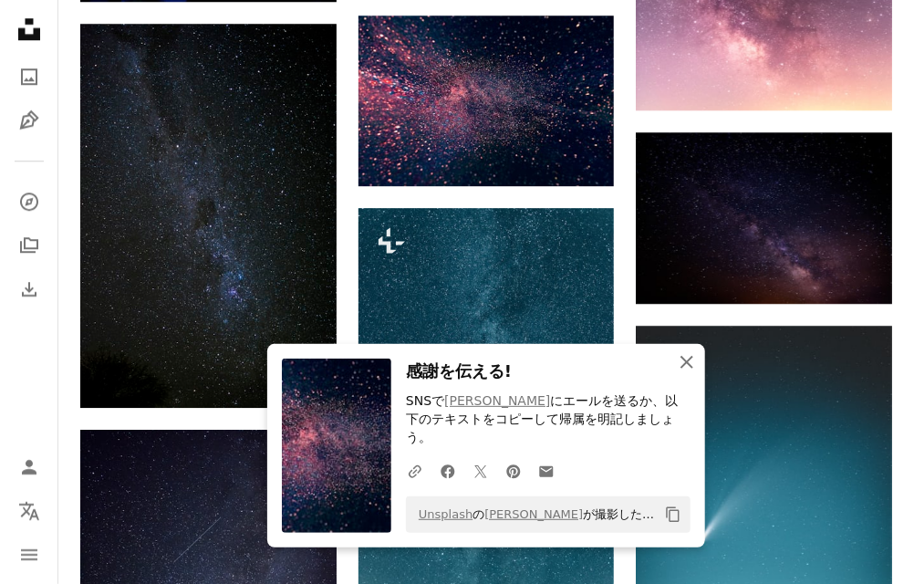
click at [689, 373] on icon "An X shape" at bounding box center [687, 362] width 22 height 22
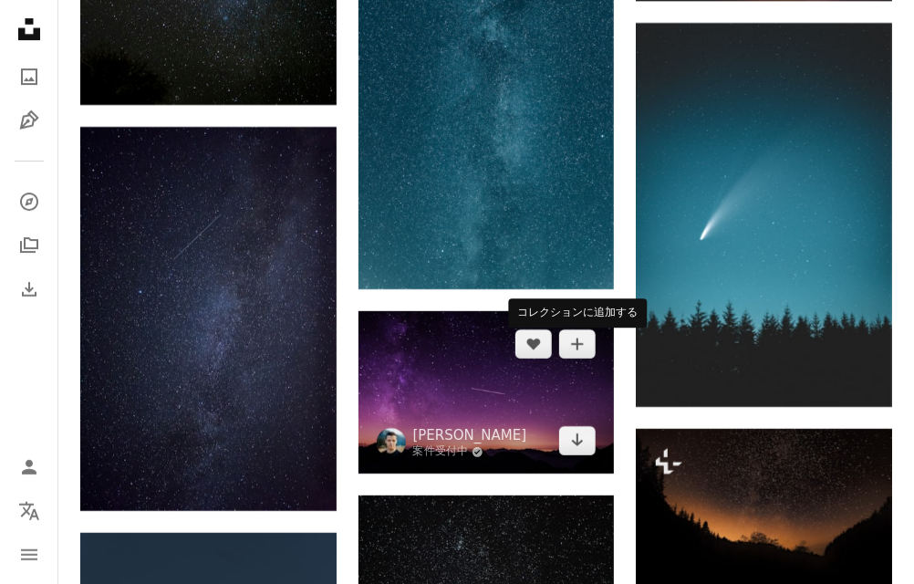
scroll to position [13687, 0]
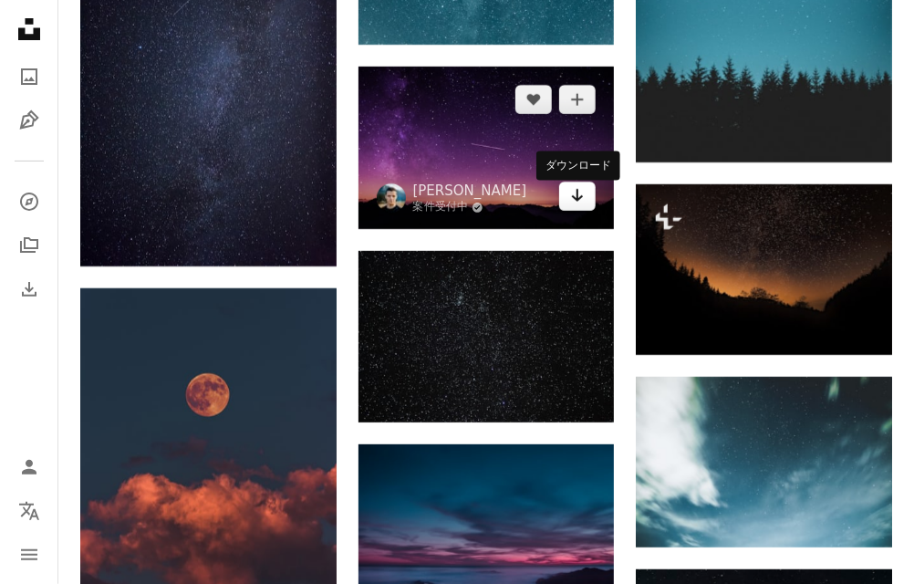
click at [574, 211] on link "Arrow pointing down" at bounding box center [577, 195] width 36 height 29
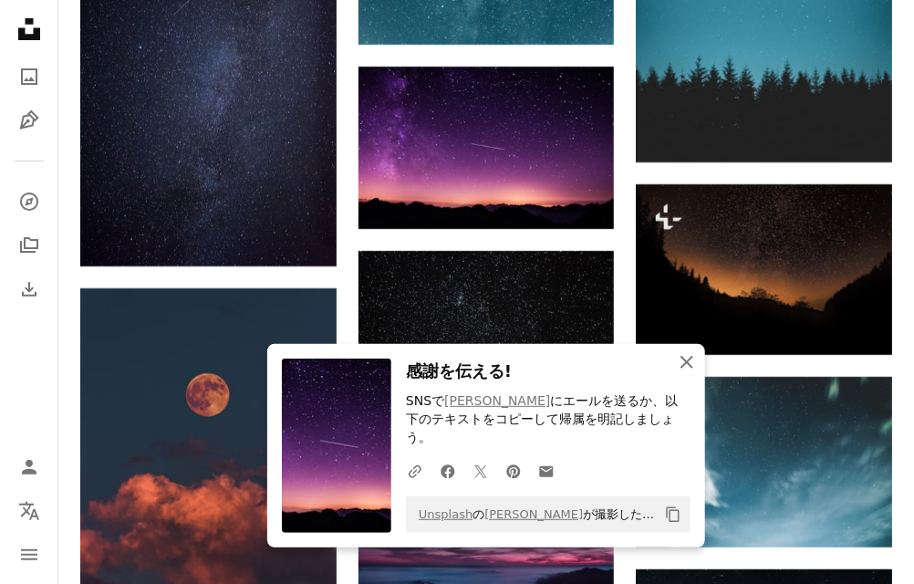
click at [677, 356] on icon "An X shape" at bounding box center [687, 362] width 22 height 22
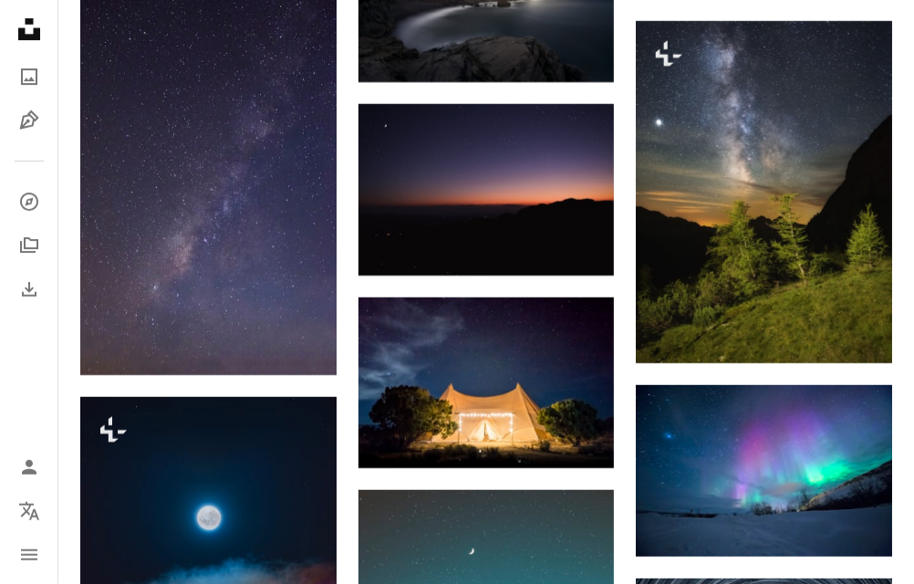
scroll to position [15936, 0]
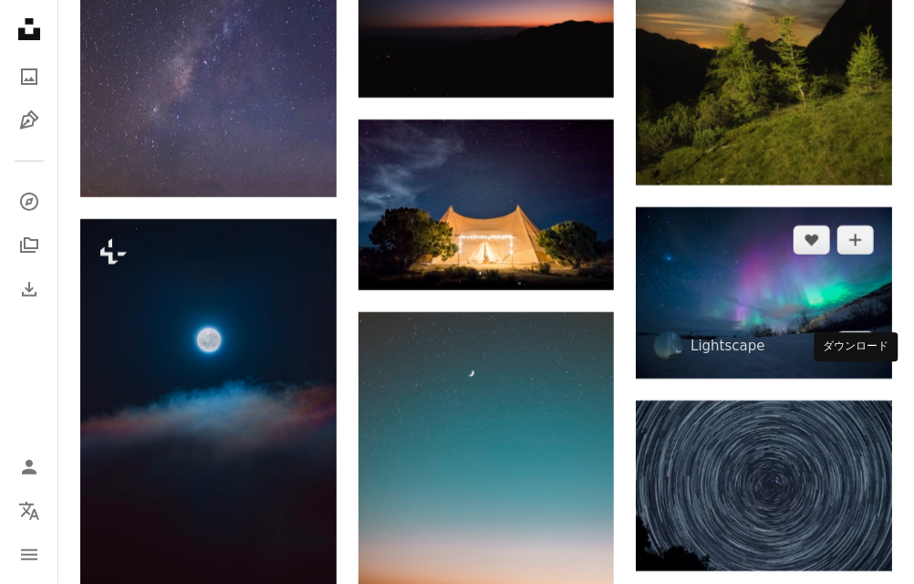
click at [850, 356] on icon "Arrow pointing down" at bounding box center [855, 345] width 15 height 22
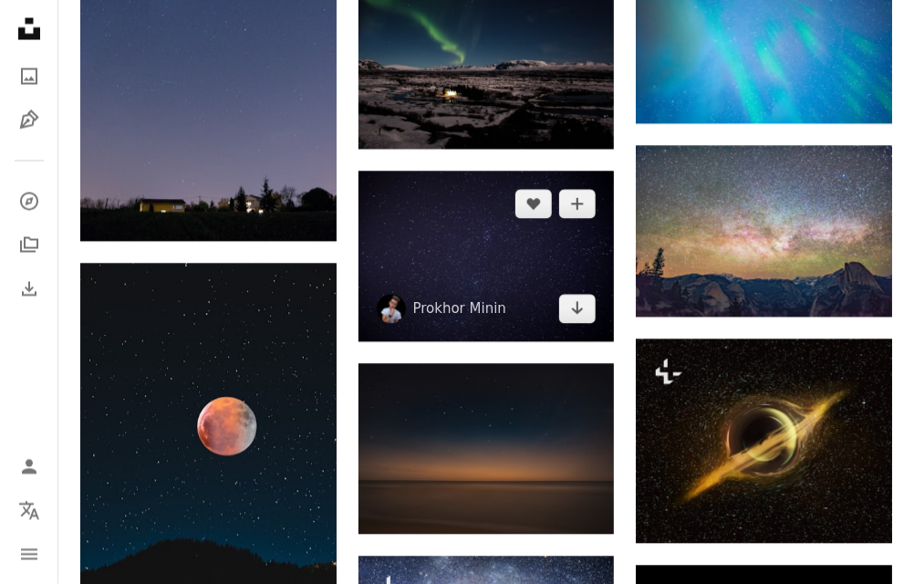
scroll to position [17152, 0]
